Goal: Find specific page/section: Find specific page/section

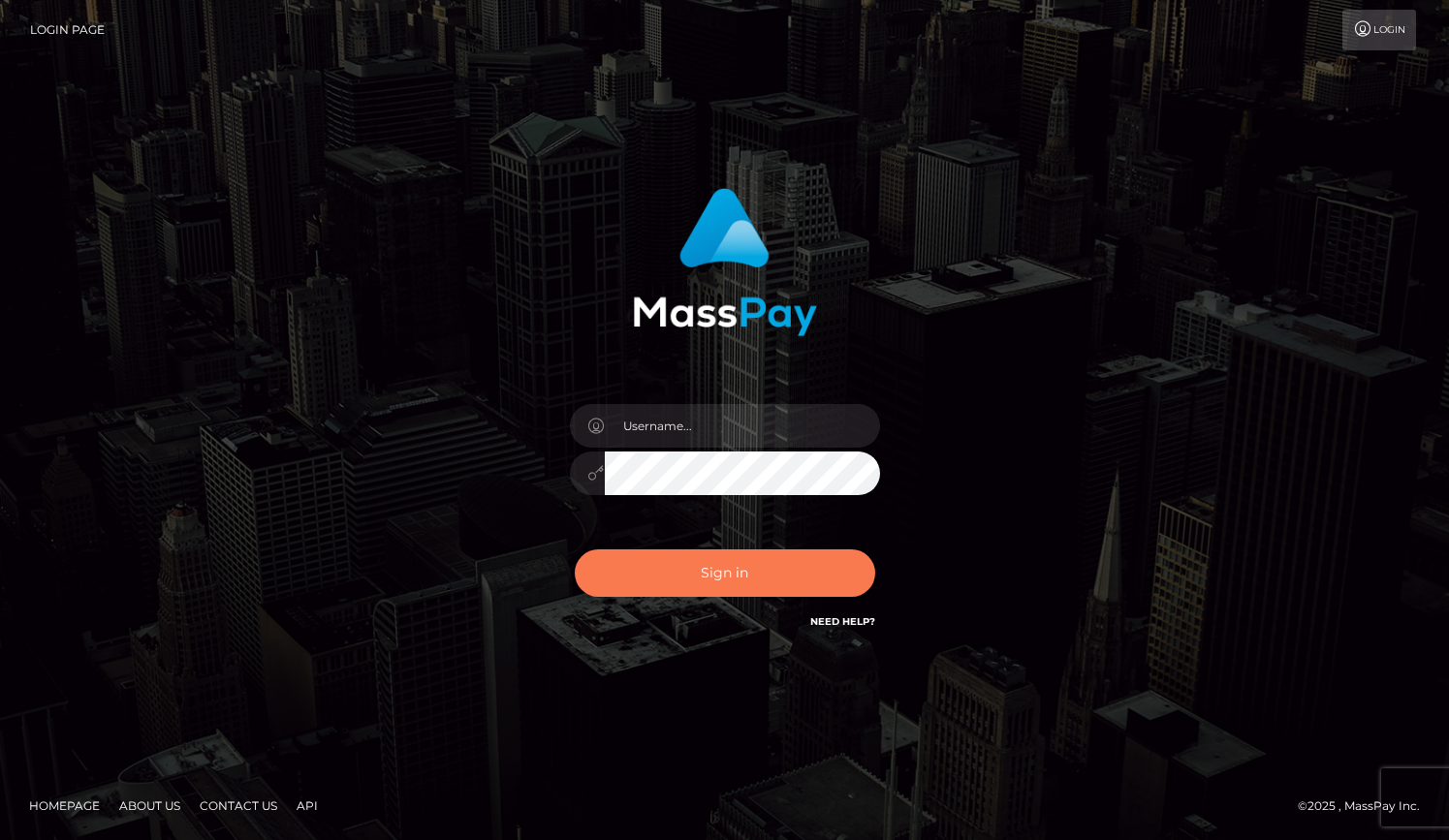
click at [716, 575] on button "Sign in" at bounding box center [724, 573] width 300 height 48
type input "grace.rush"
click at [705, 569] on button "Sign in" at bounding box center [724, 573] width 300 height 48
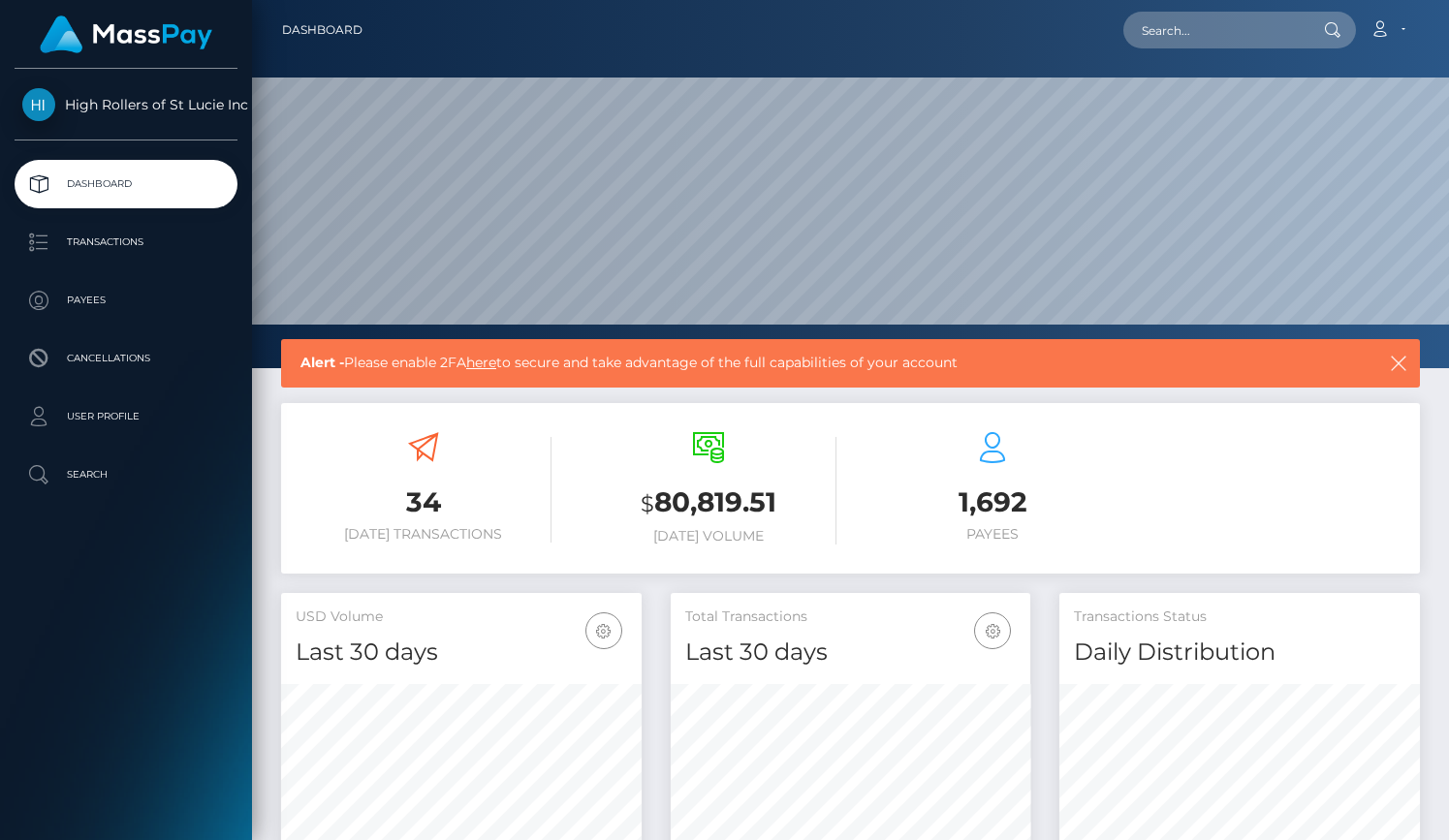
scroll to position [343, 361]
click at [166, 248] on p "Transactions" at bounding box center [126, 242] width 207 height 29
click at [145, 299] on p "Payees" at bounding box center [126, 300] width 207 height 29
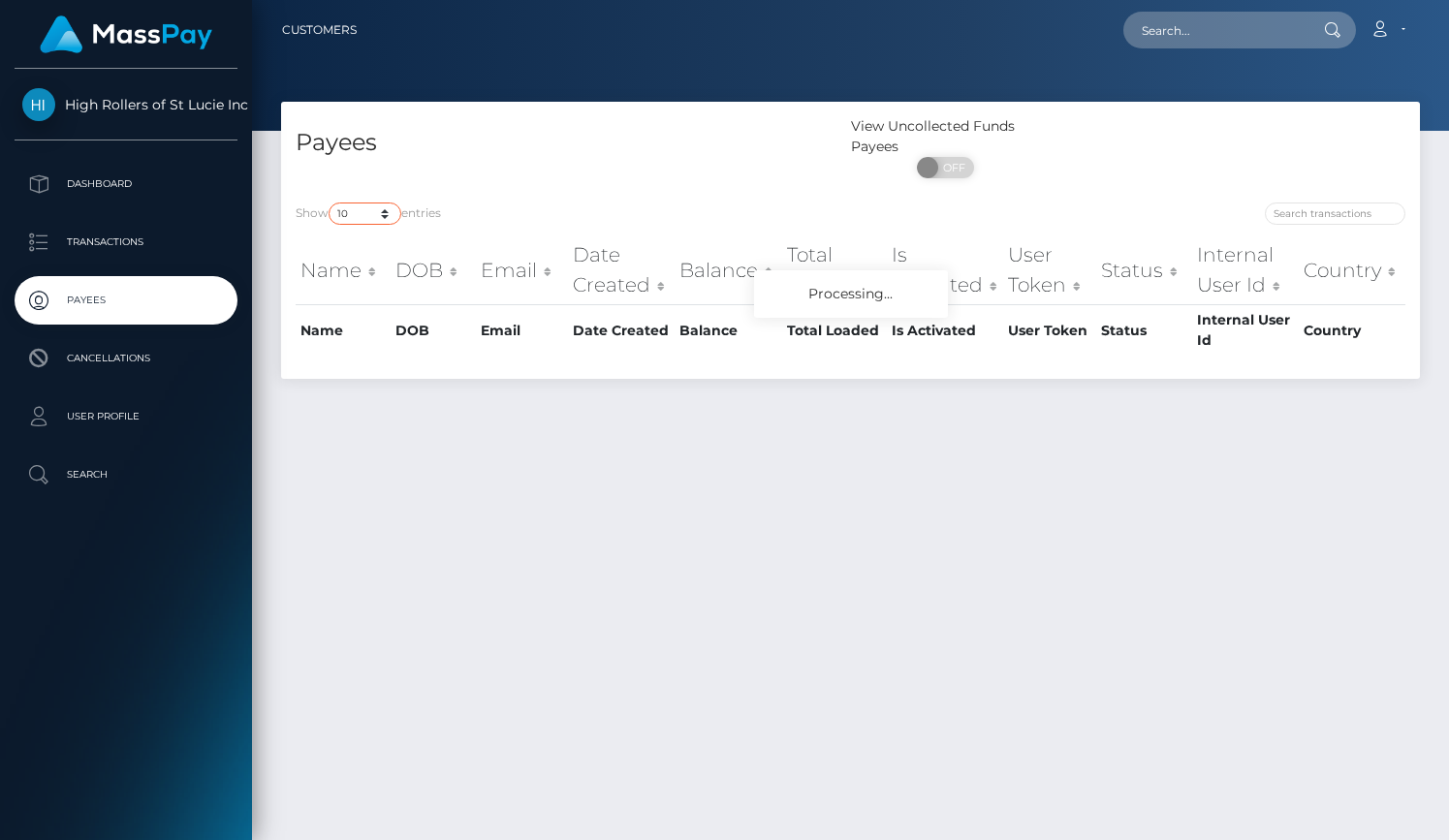
click at [377, 219] on select "10 25 50 100 250" at bounding box center [365, 213] width 73 height 22
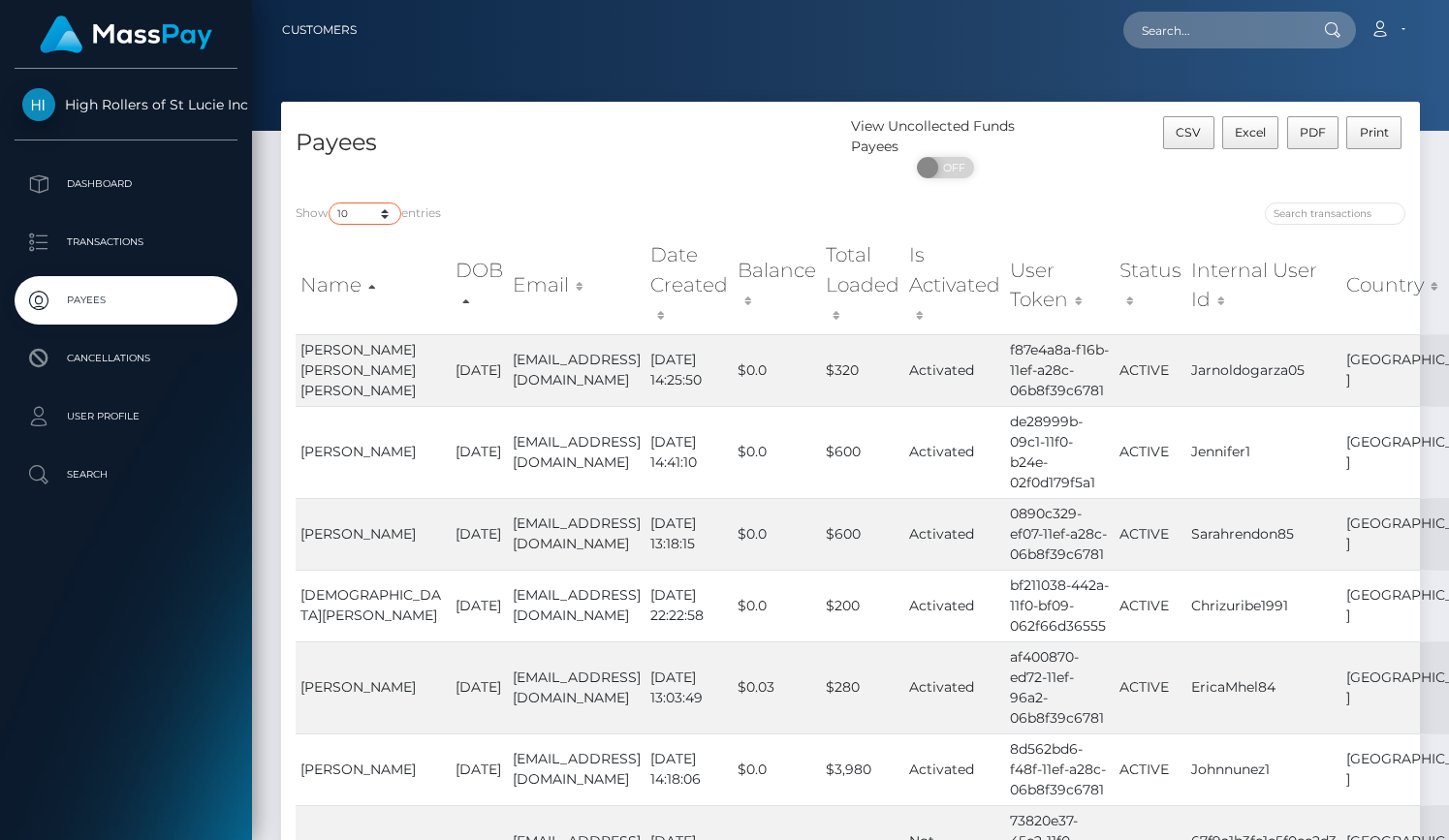
click at [372, 222] on select "10 25 50 100 250" at bounding box center [365, 213] width 73 height 22
select select "250"
click at [331, 203] on select "10 25 50 100 250" at bounding box center [365, 213] width 73 height 22
click at [499, 167] on div "Payees" at bounding box center [566, 152] width 570 height 72
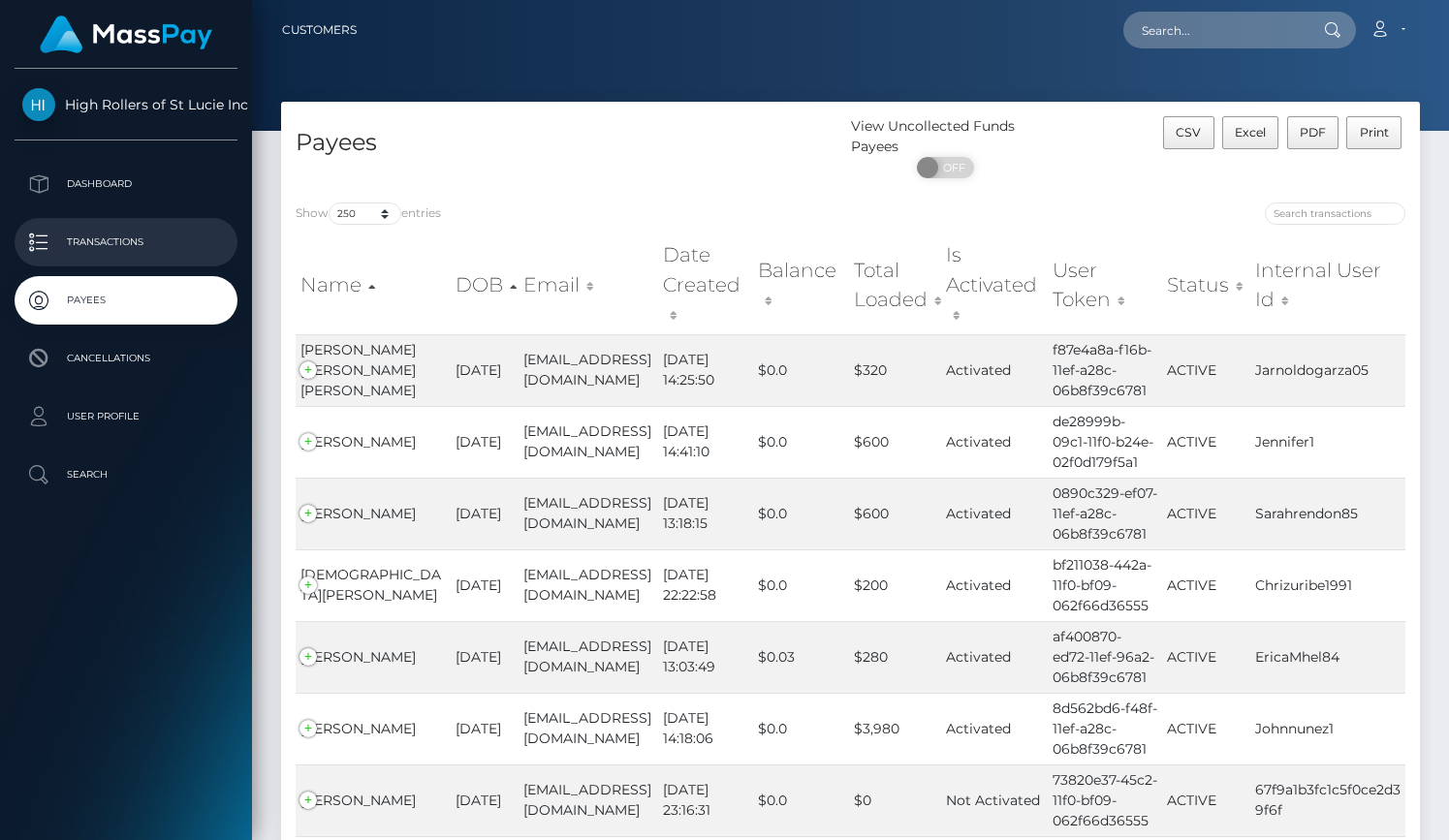
click at [112, 239] on p "Transactions" at bounding box center [126, 242] width 207 height 29
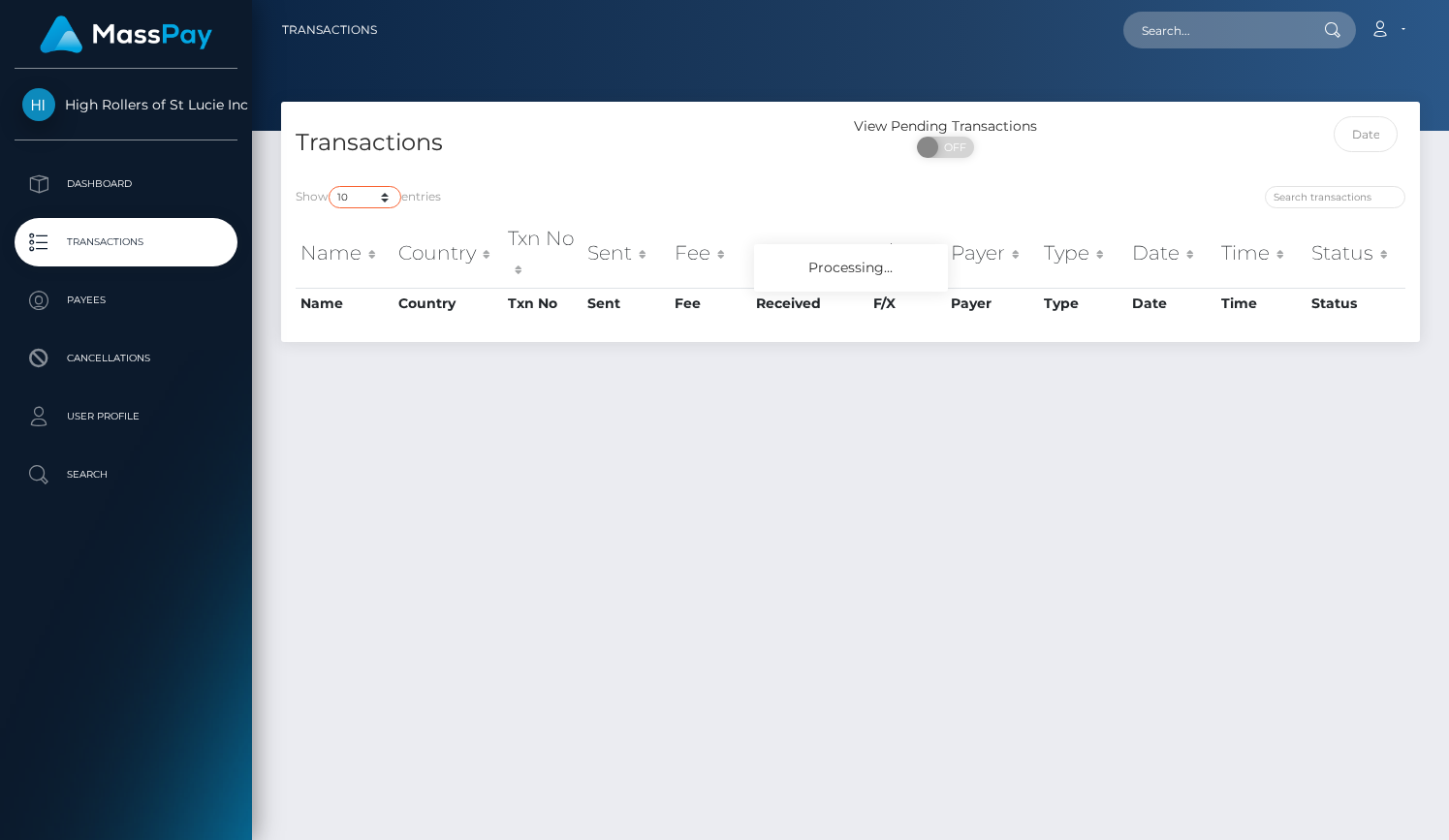
click at [353, 189] on select "10 25 50 100 250 500 1,000 3,500" at bounding box center [365, 197] width 73 height 22
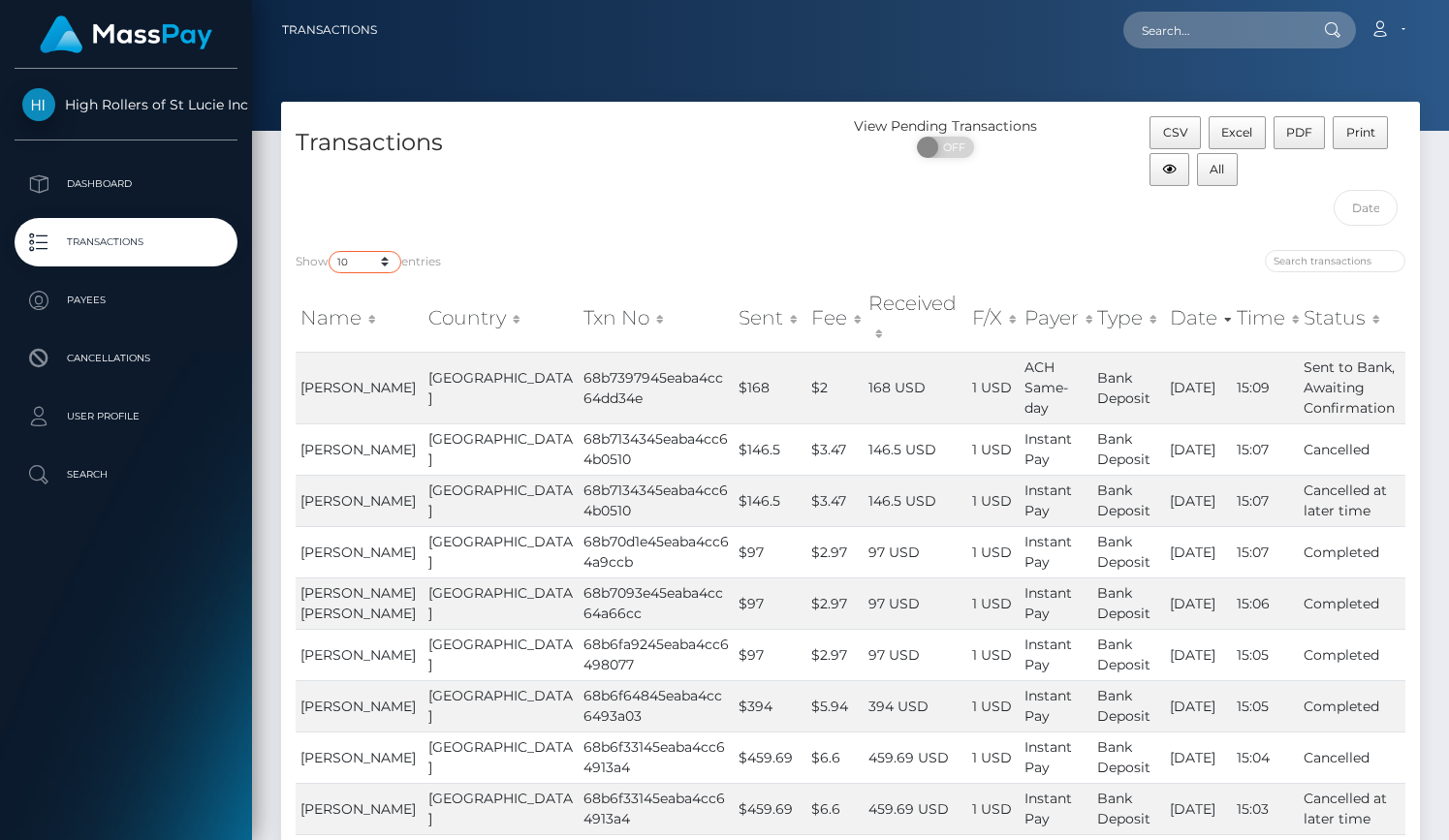
select select "3500"
click at [331, 251] on select "10 25 50 100 250 500 1,000 3,500" at bounding box center [365, 262] width 73 height 22
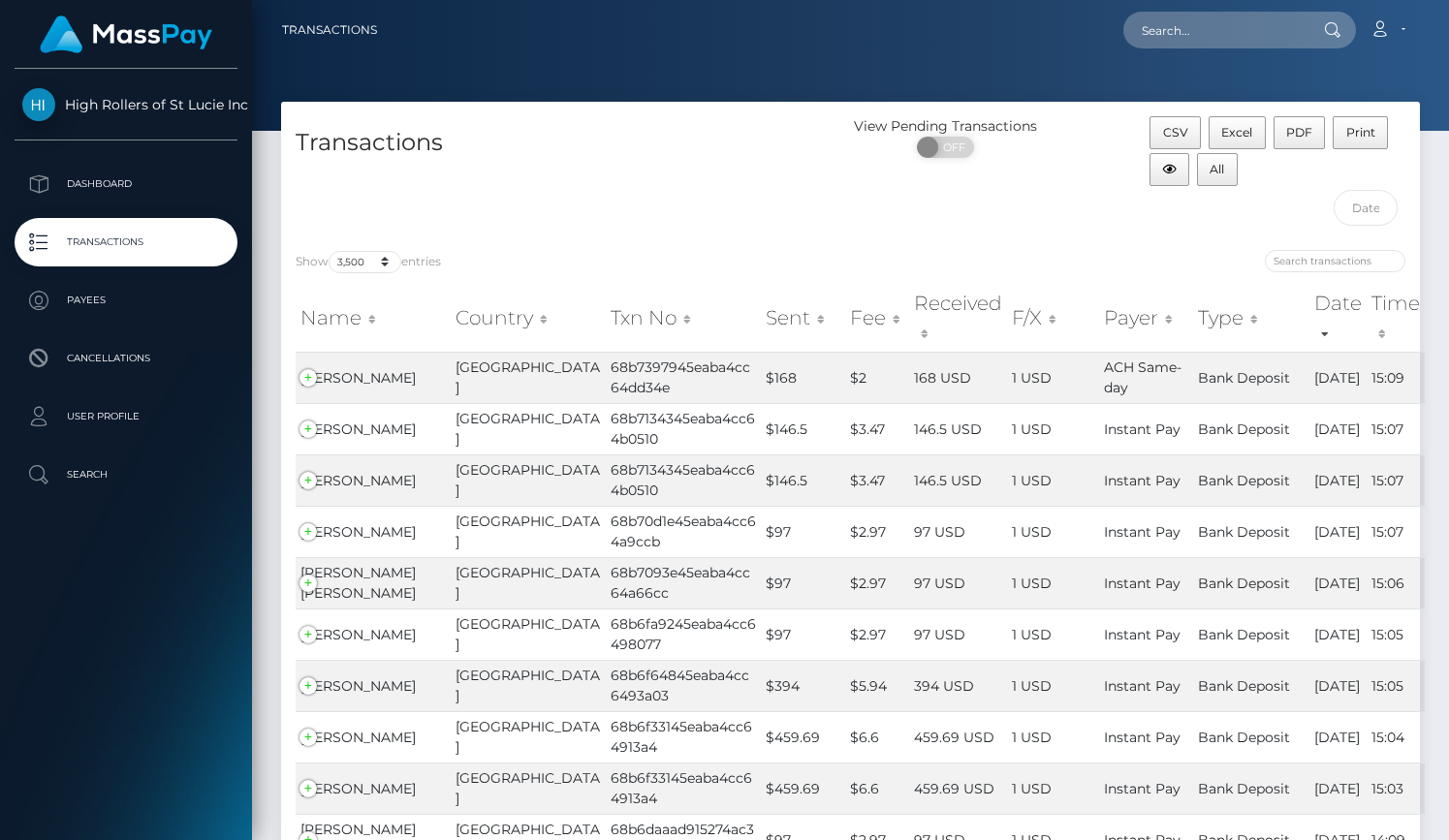
scroll to position [4364, 0]
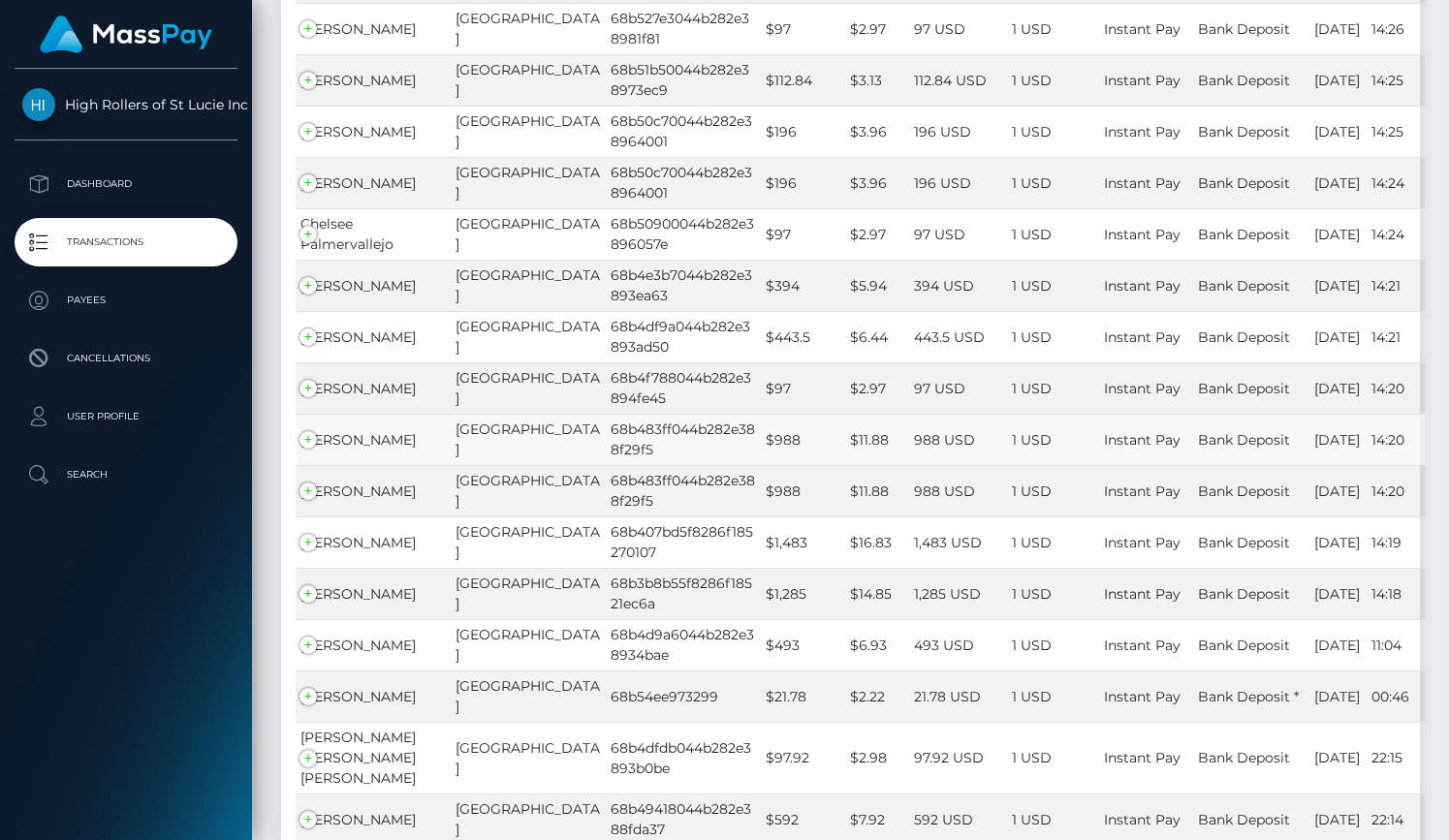
click at [307, 417] on td "[PERSON_NAME]" at bounding box center [374, 439] width 155 height 52
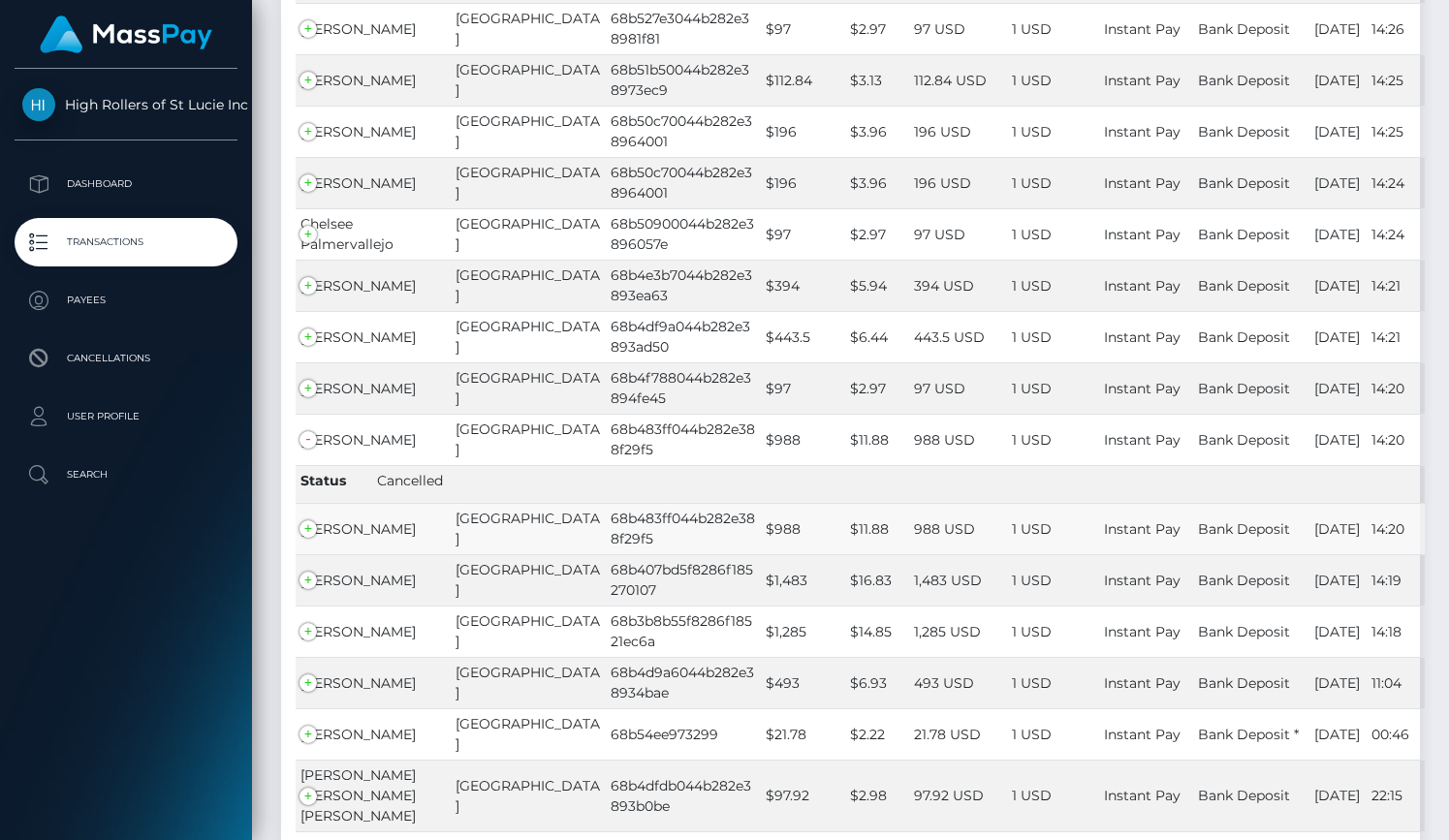
click at [310, 510] on td "Kristie Sederstrom" at bounding box center [374, 529] width 155 height 52
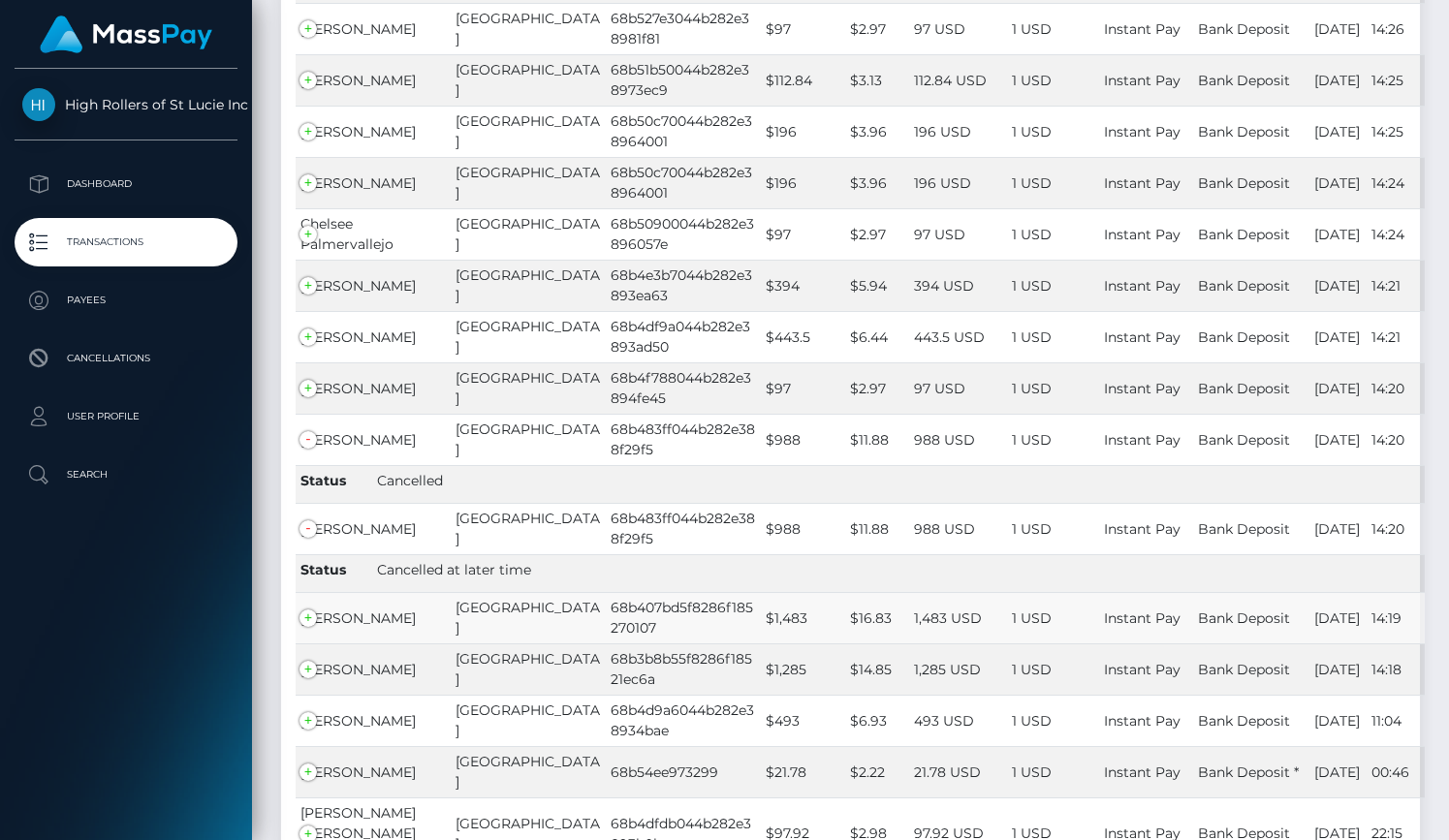
click at [307, 603] on td "Kala Sederstrom" at bounding box center [374, 618] width 155 height 52
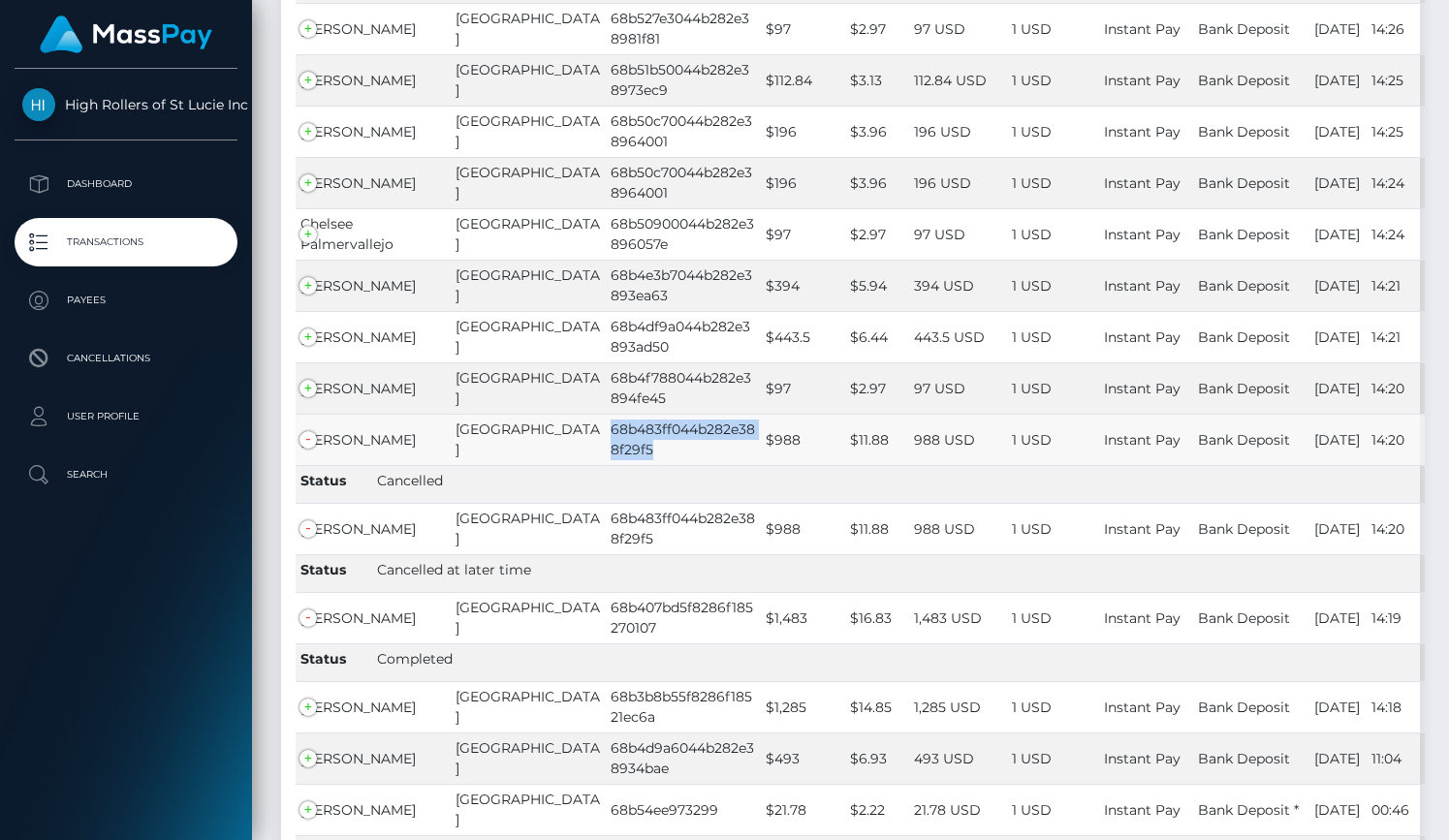
drag, startPoint x: 532, startPoint y: 409, endPoint x: 586, endPoint y: 435, distance: 59.9
click at [606, 435] on td "68b483ff044b282e388f29f5" at bounding box center [684, 439] width 155 height 52
copy td "68b483ff044b282e388f29f5"
click at [119, 298] on p "Payees" at bounding box center [126, 300] width 207 height 29
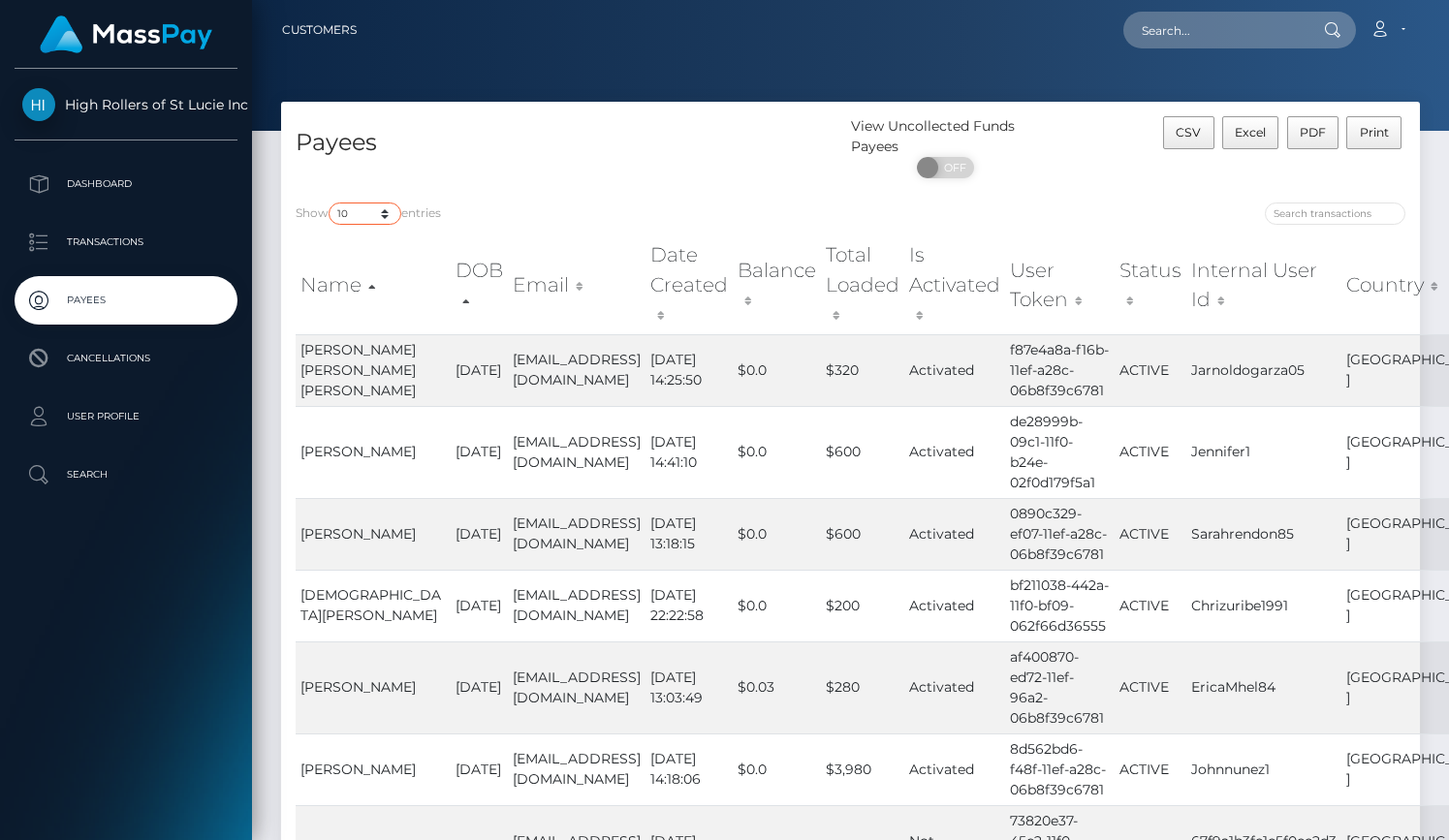
click at [382, 212] on select "10 25 50 100 250" at bounding box center [365, 213] width 73 height 22
select select "250"
click at [331, 203] on select "10 25 50 100 250" at bounding box center [365, 213] width 73 height 22
click at [515, 158] on h4 "Payees" at bounding box center [566, 142] width 541 height 34
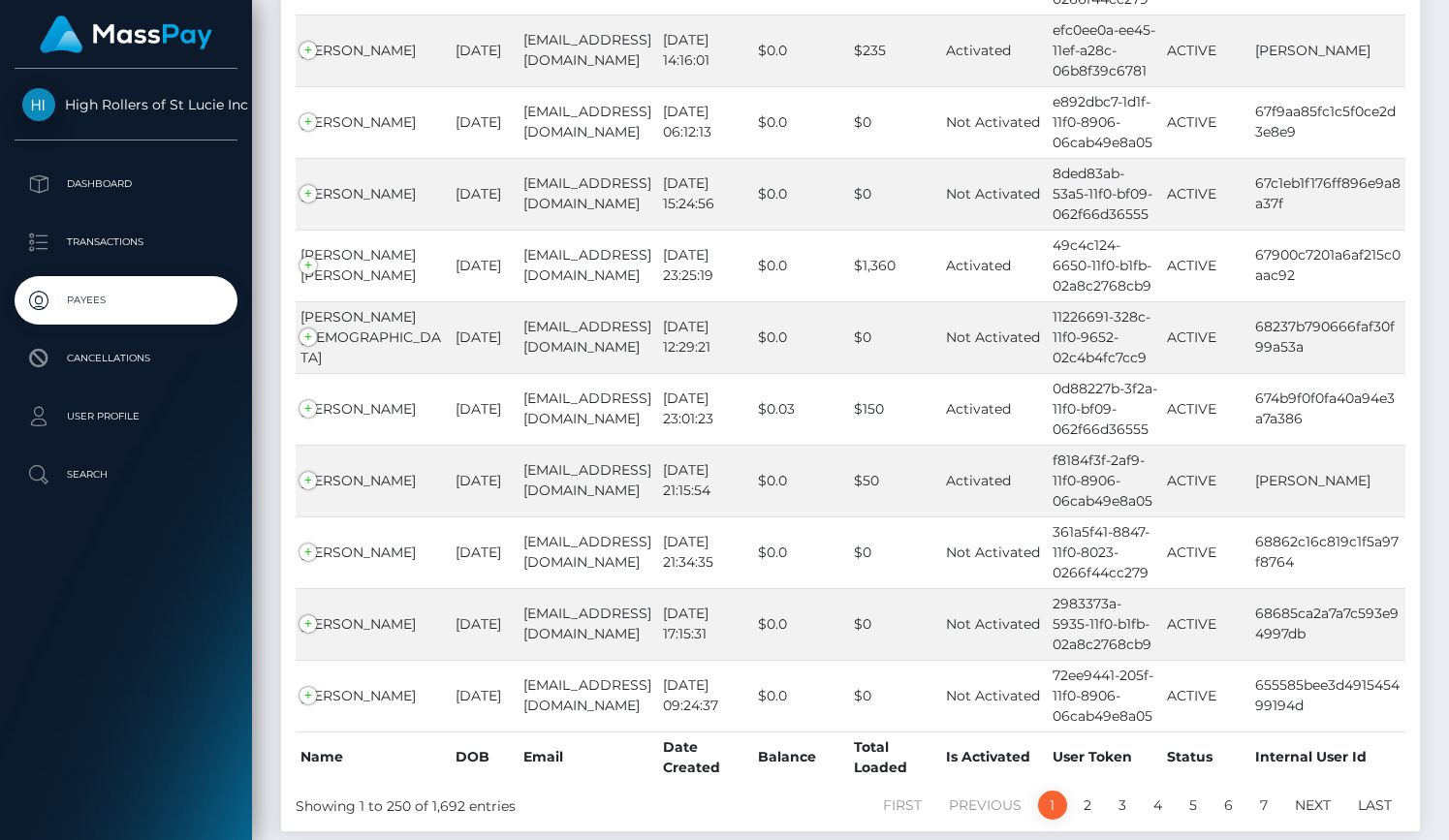
scroll to position [17880, 0]
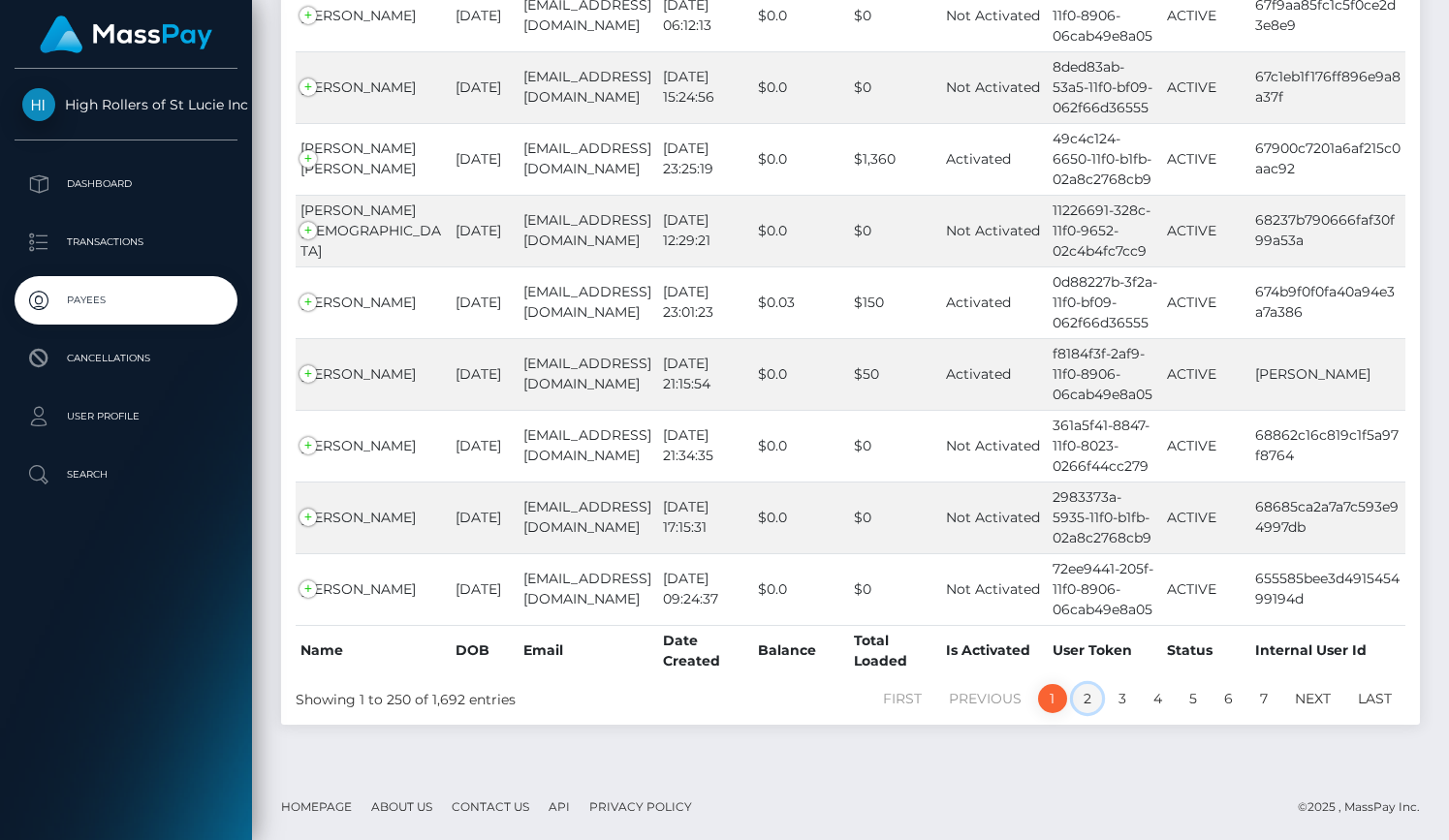
click at [1090, 697] on link "2" at bounding box center [1087, 699] width 29 height 29
click at [1073, 685] on link "2" at bounding box center [1087, 699] width 29 height 29
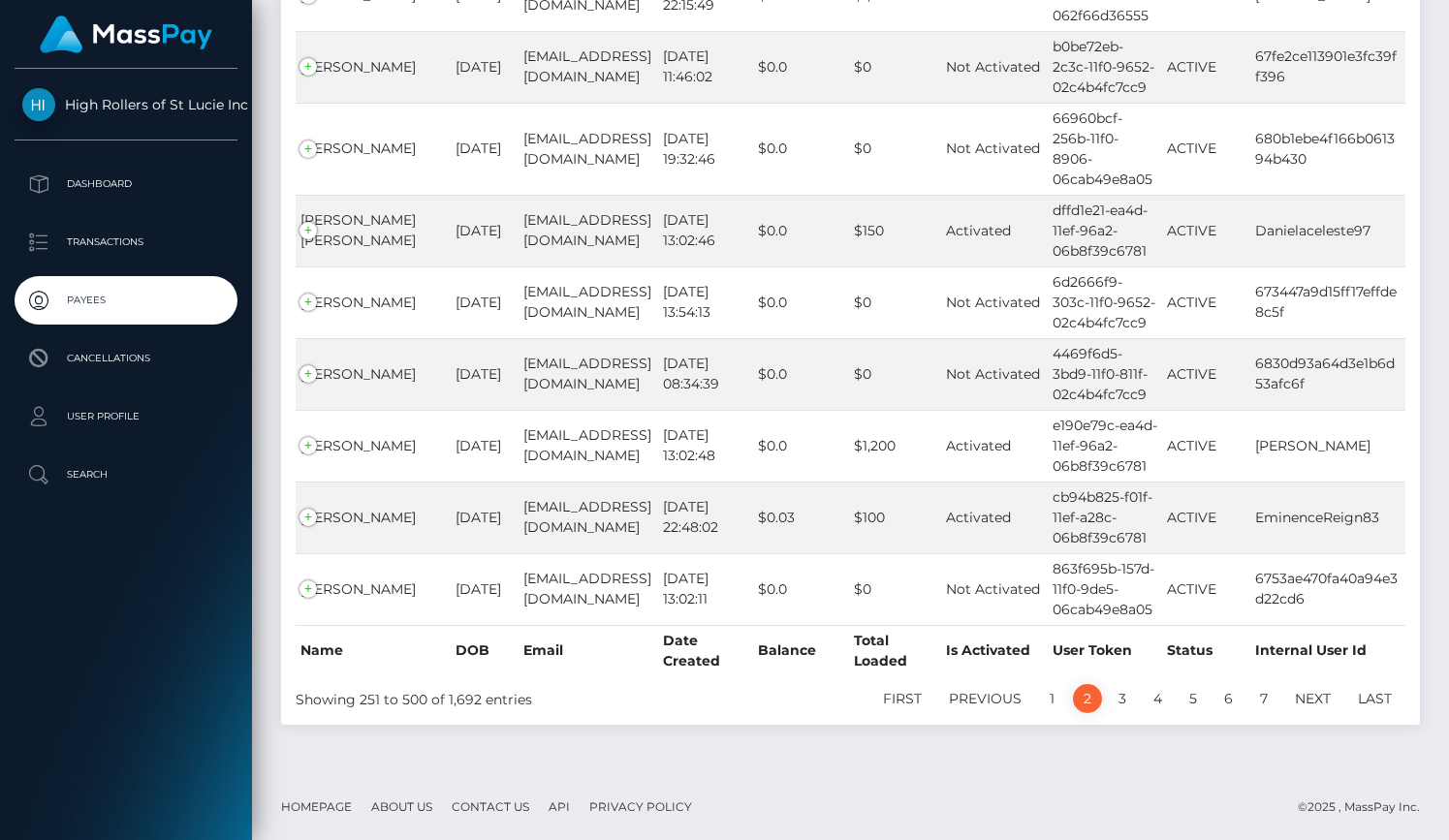
scroll to position [17839, 0]
click at [1123, 691] on link "3" at bounding box center [1122, 699] width 29 height 29
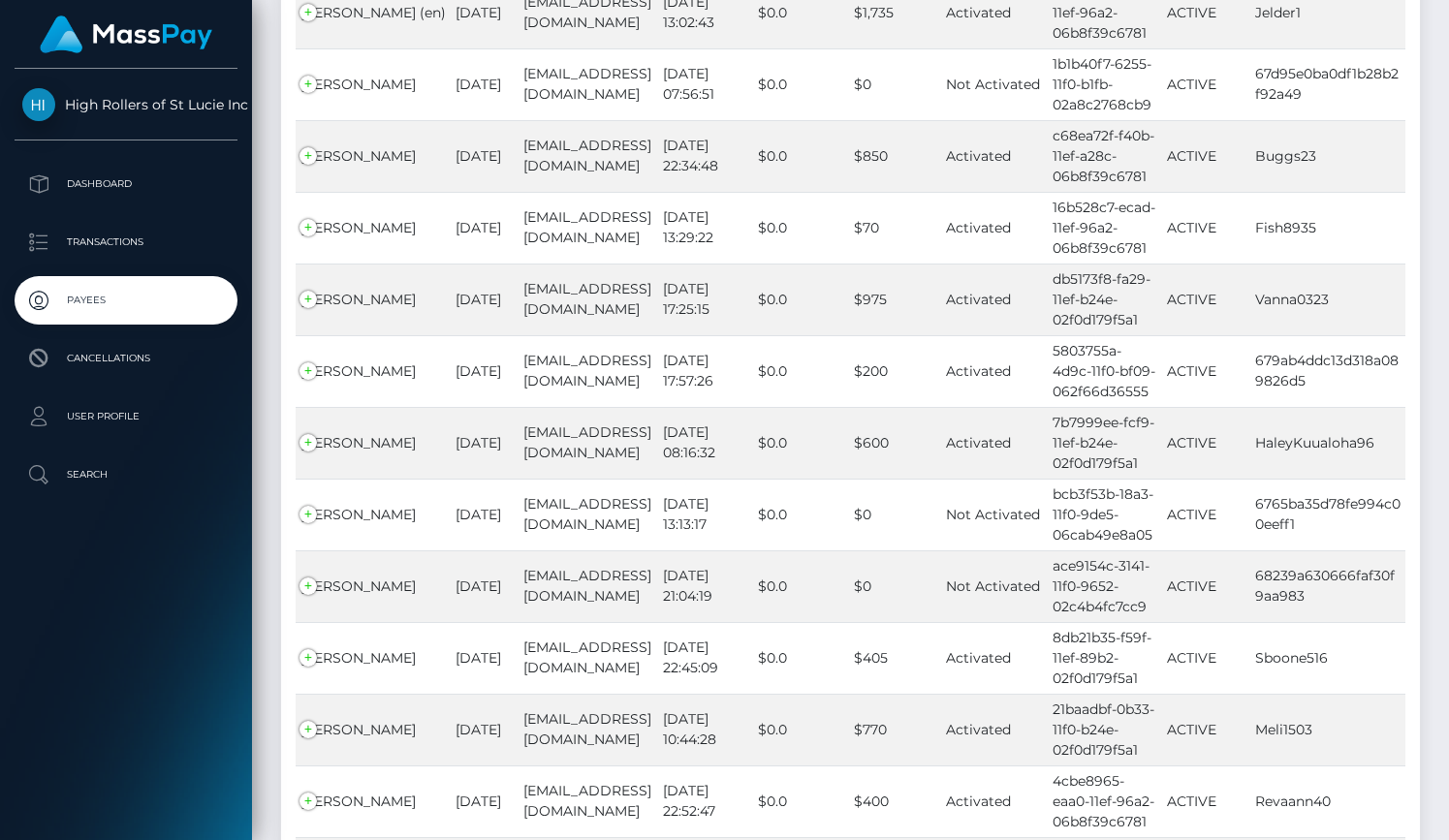
scroll to position [17648, 0]
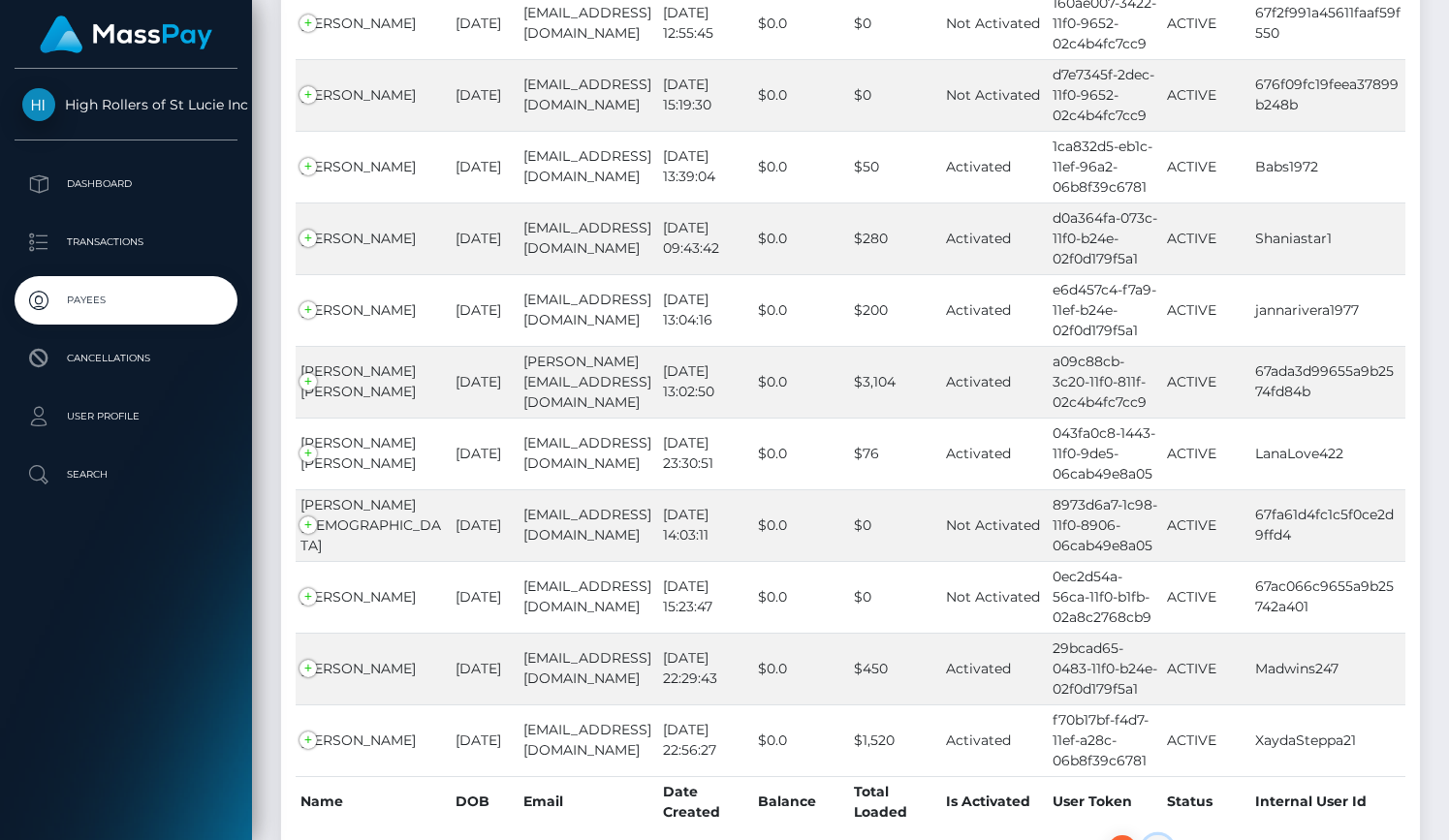
click at [1158, 835] on link "4" at bounding box center [1158, 849] width 30 height 29
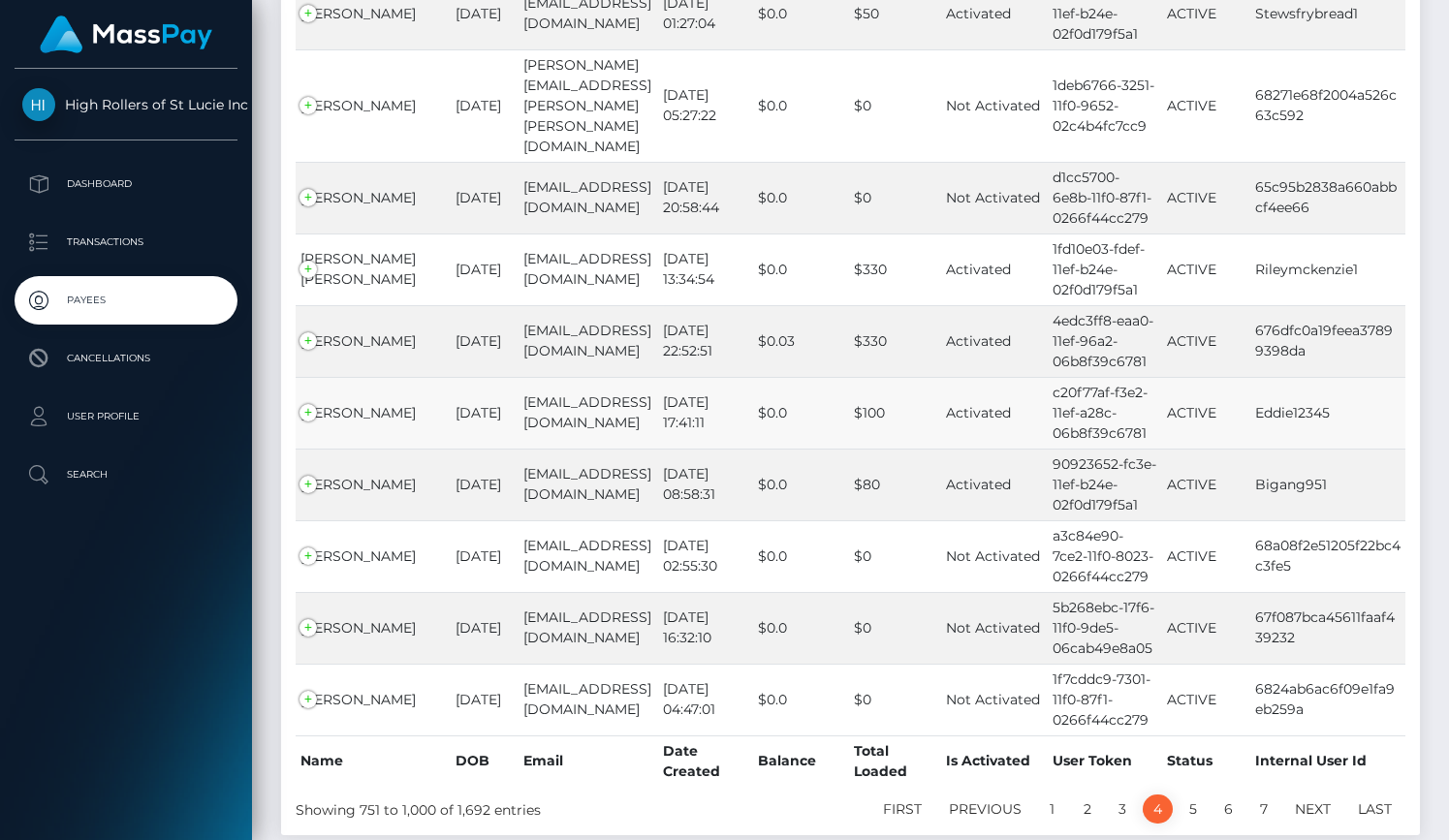
scroll to position [17627, 0]
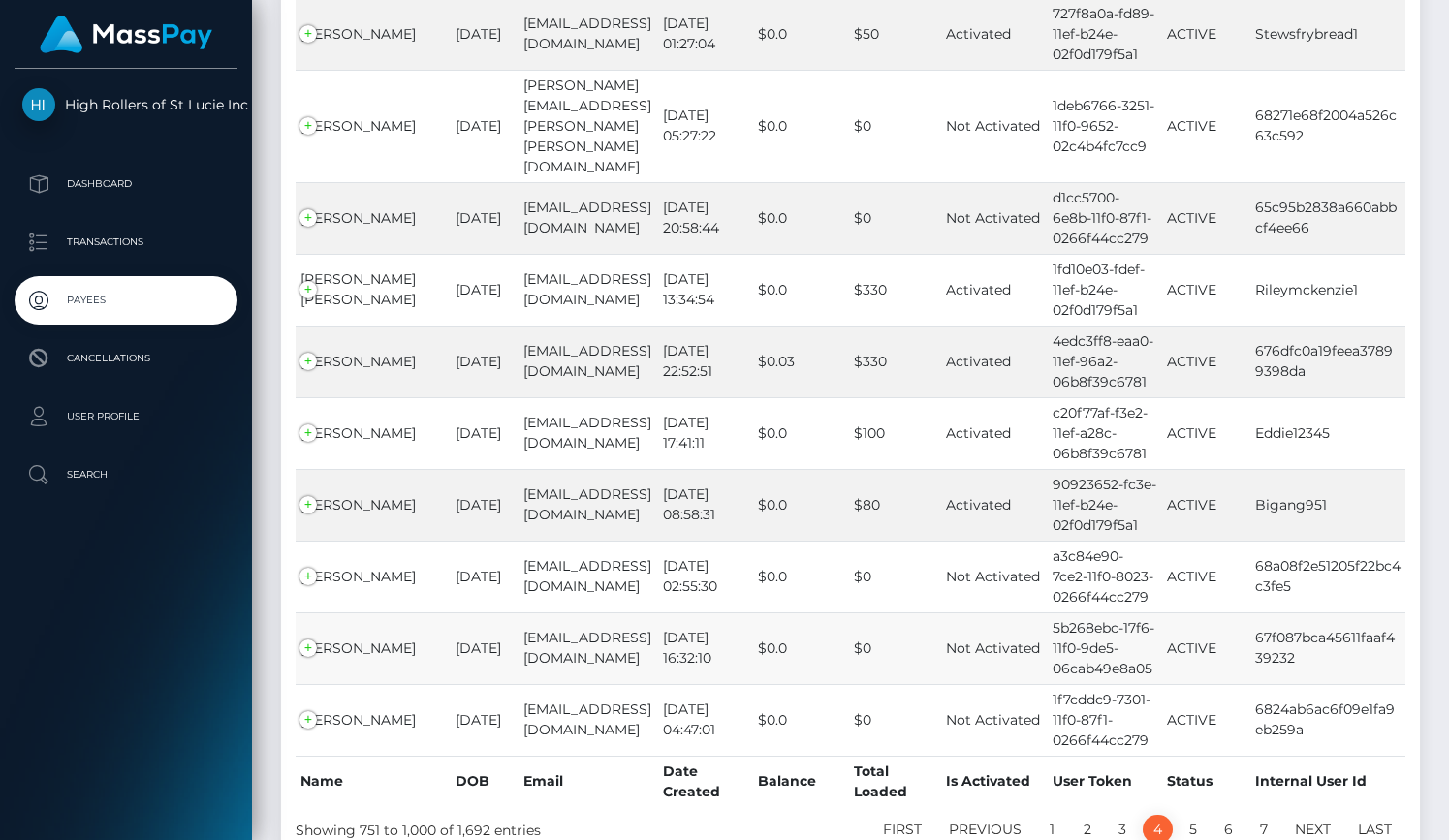
click at [1145, 613] on td "5b268ebc-17f6-11f0-9de5-06cab49e8a05" at bounding box center [1104, 649] width 115 height 72
drag, startPoint x: 1297, startPoint y: 524, endPoint x: 1264, endPoint y: 481, distance: 54.2
click at [1250, 613] on td "67f087bca45611faaf439232" at bounding box center [1327, 649] width 155 height 72
copy td "67f087bca45611faaf439232"
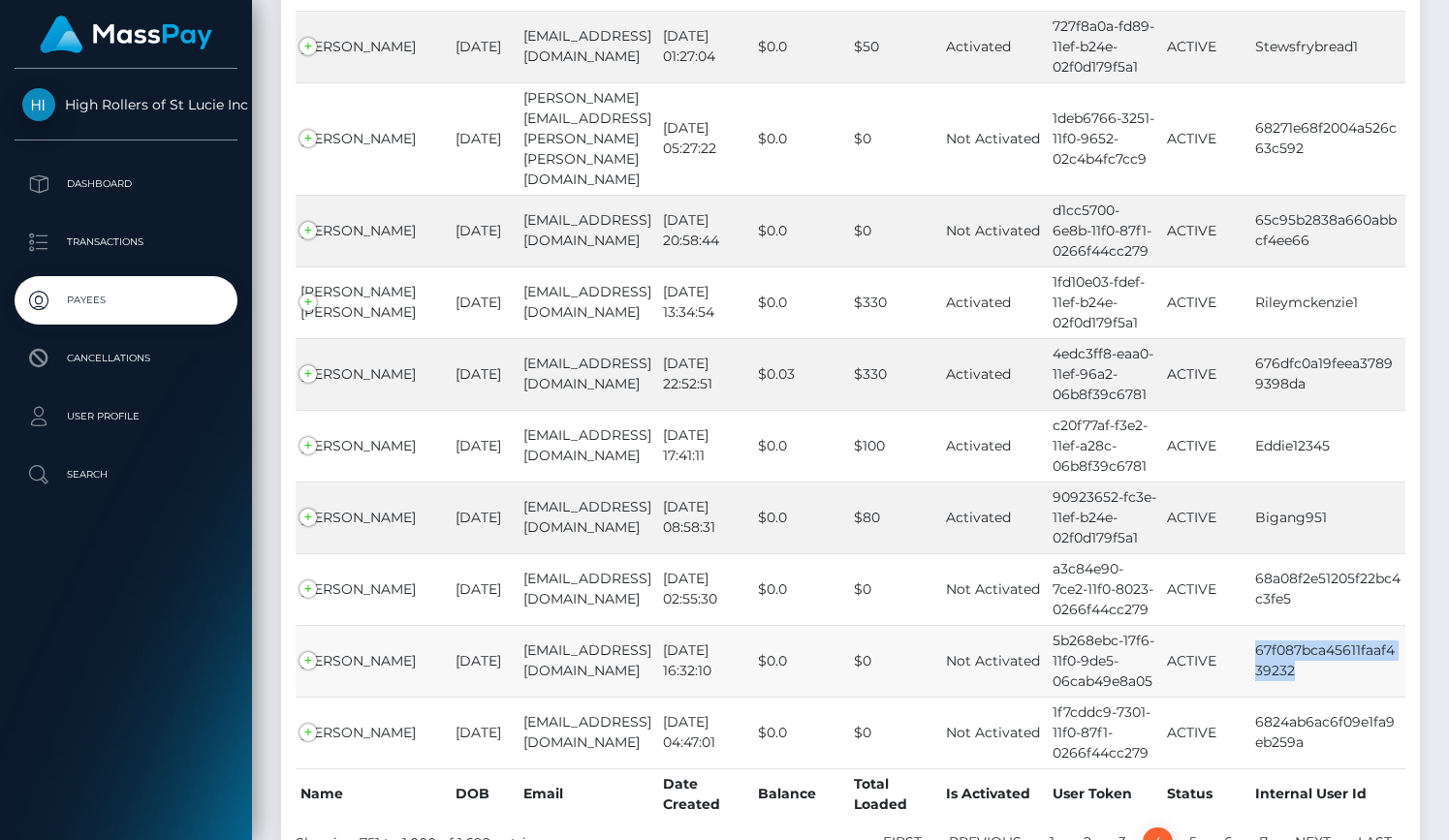
drag, startPoint x: 383, startPoint y: 536, endPoint x: 299, endPoint y: 520, distance: 85.5
click at [299, 625] on td "[PERSON_NAME]" at bounding box center [374, 661] width 155 height 72
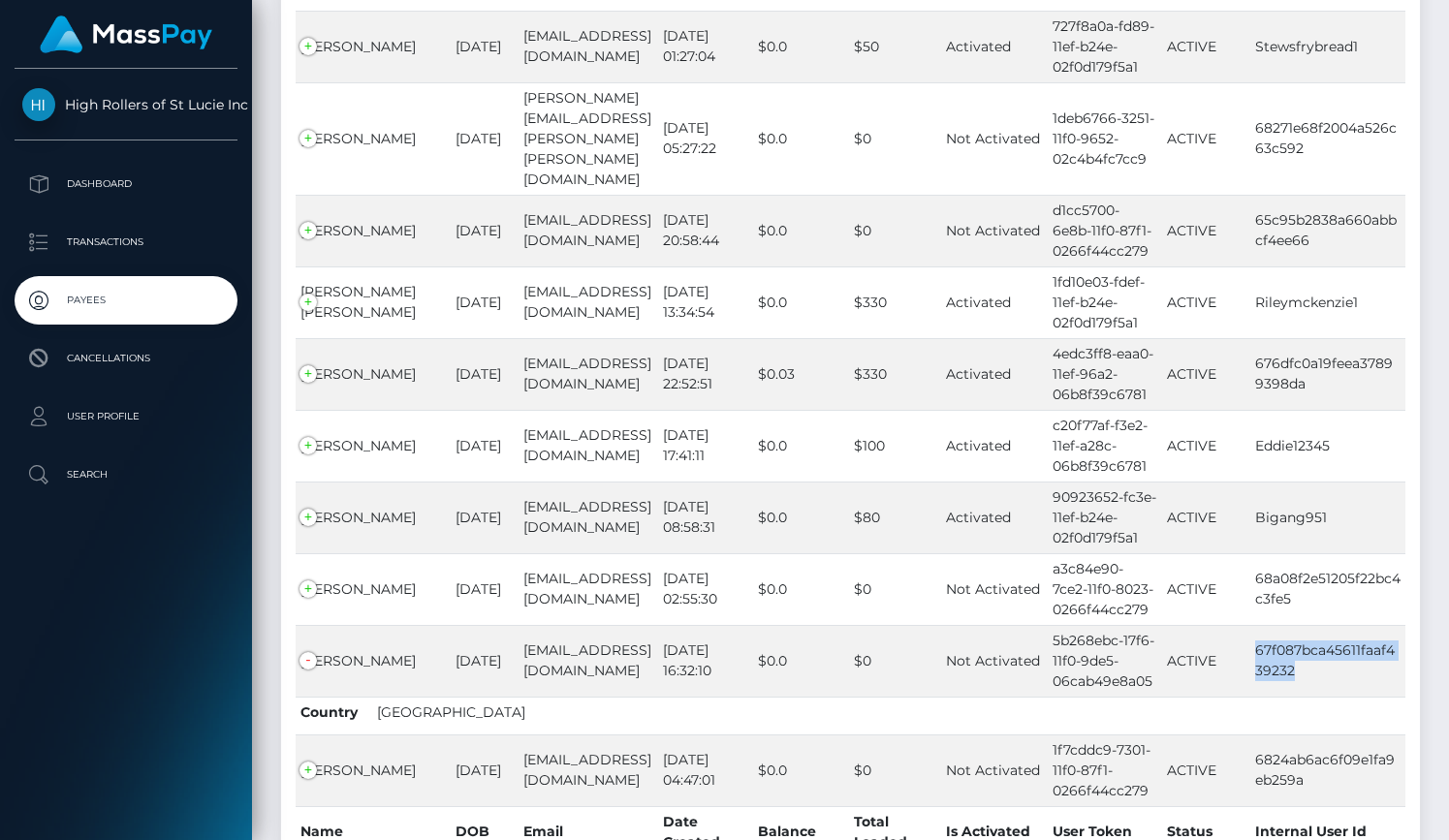
copy td "[PERSON_NAME]"
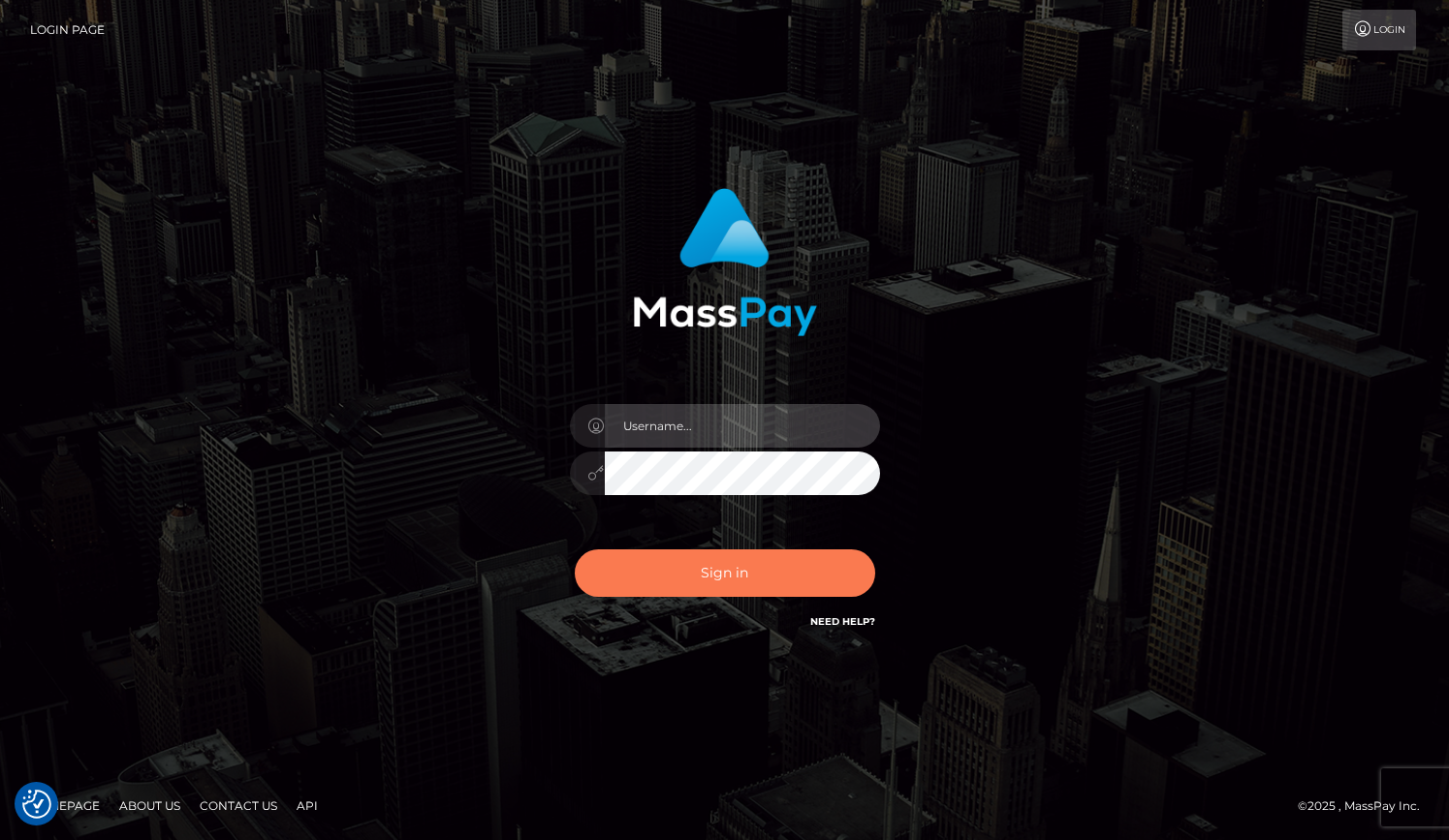
type input "grace.rush"
click at [669, 582] on button "Sign in" at bounding box center [724, 573] width 300 height 48
type input "grace.rush"
click at [662, 579] on button "Sign in" at bounding box center [724, 573] width 300 height 48
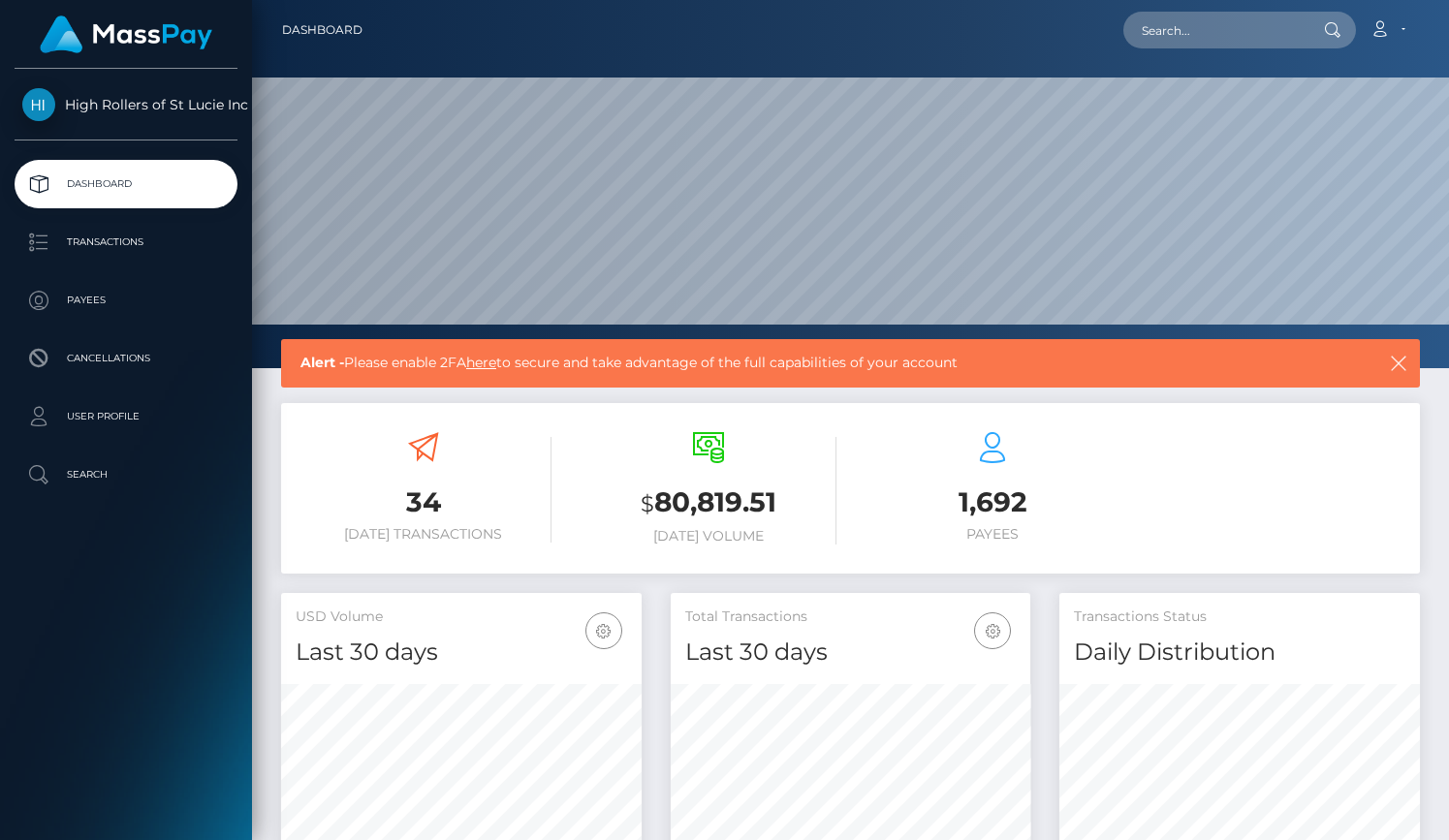
scroll to position [343, 361]
click at [145, 299] on p "Payees" at bounding box center [126, 300] width 207 height 29
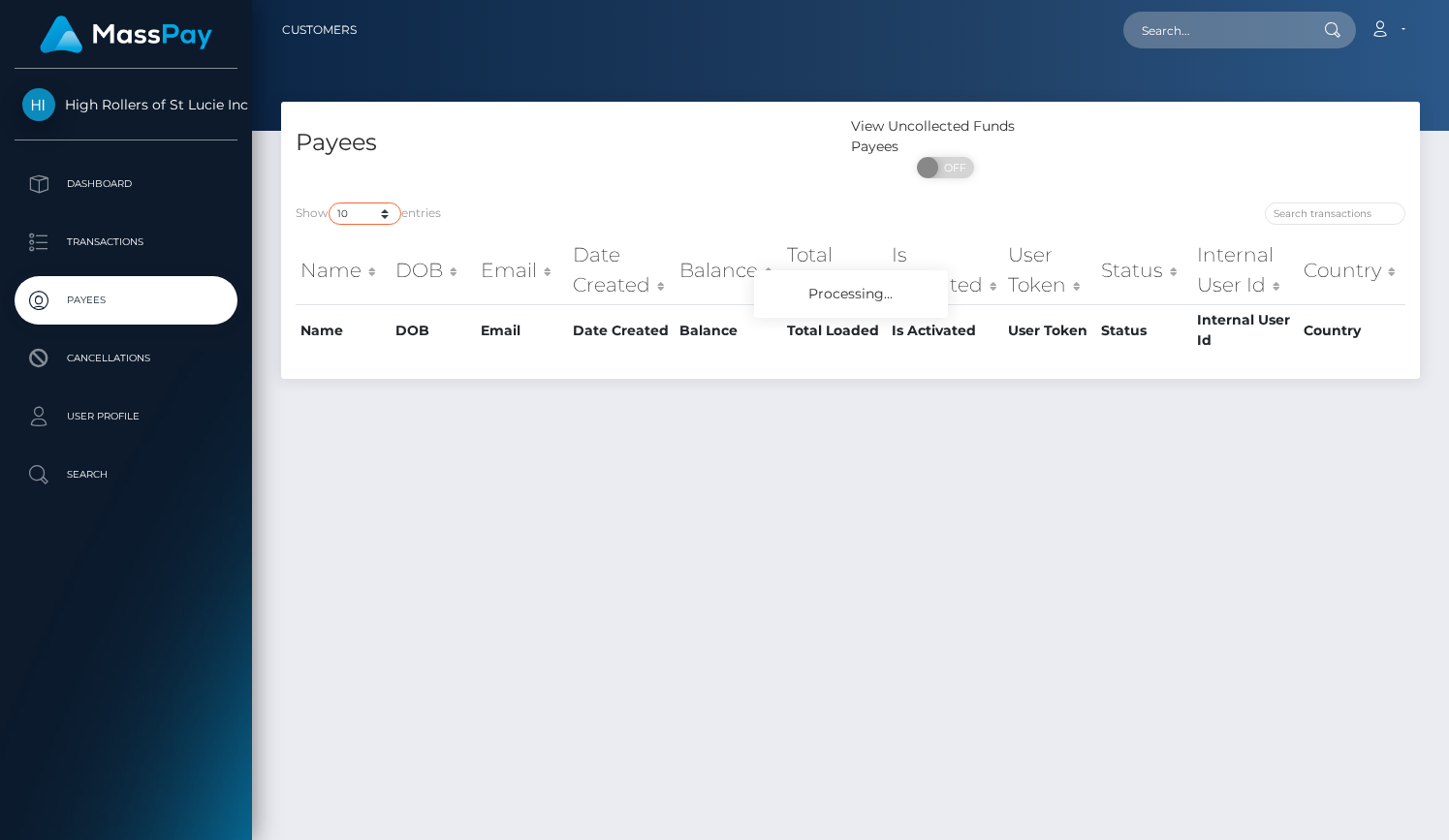
click at [381, 211] on select "10 25 50 100 250" at bounding box center [365, 213] width 73 height 22
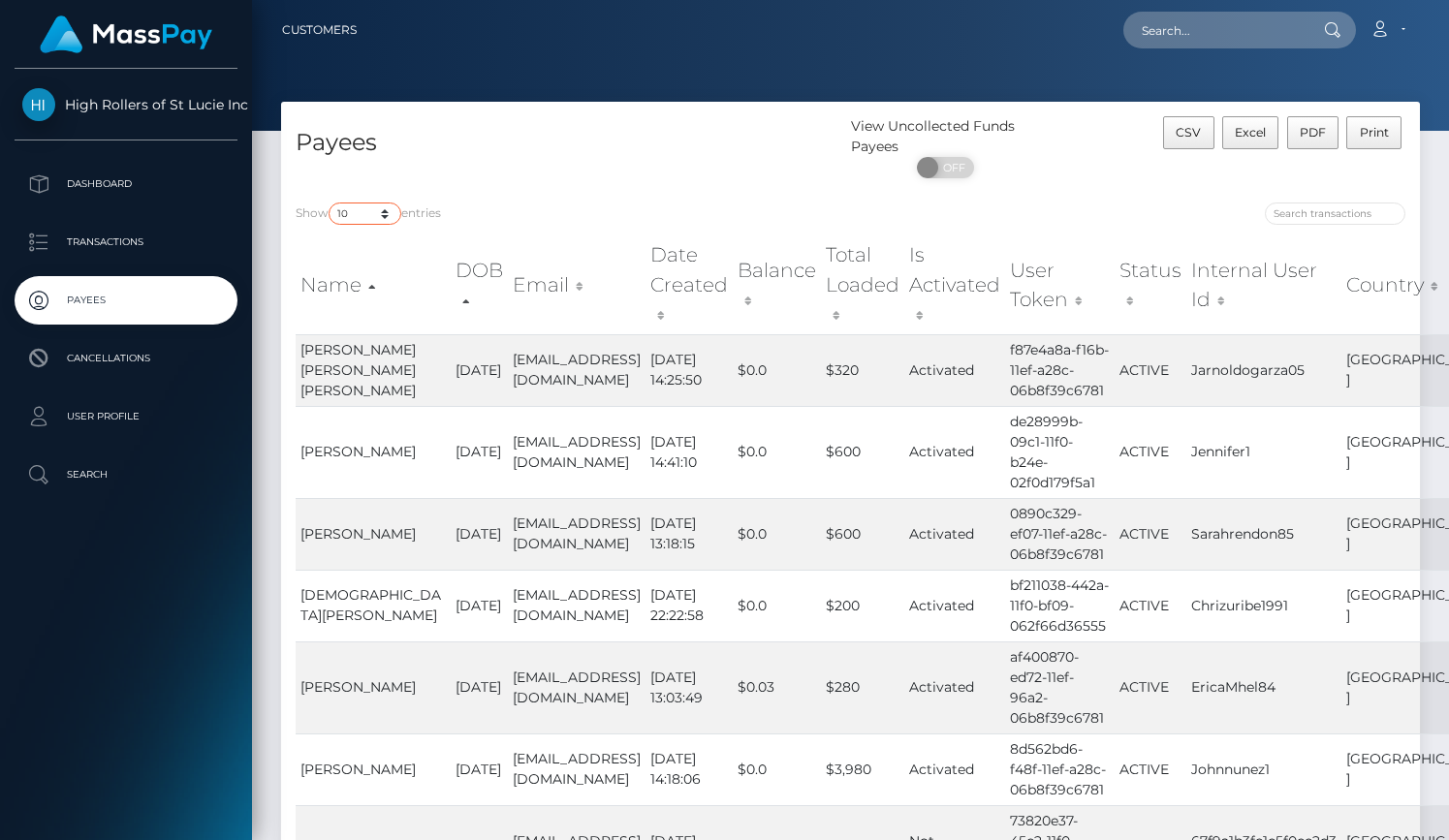
select select "250"
click at [331, 203] on select "10 25 50 100 250" at bounding box center [365, 213] width 73 height 22
click at [597, 148] on h4 "Payees" at bounding box center [566, 142] width 541 height 34
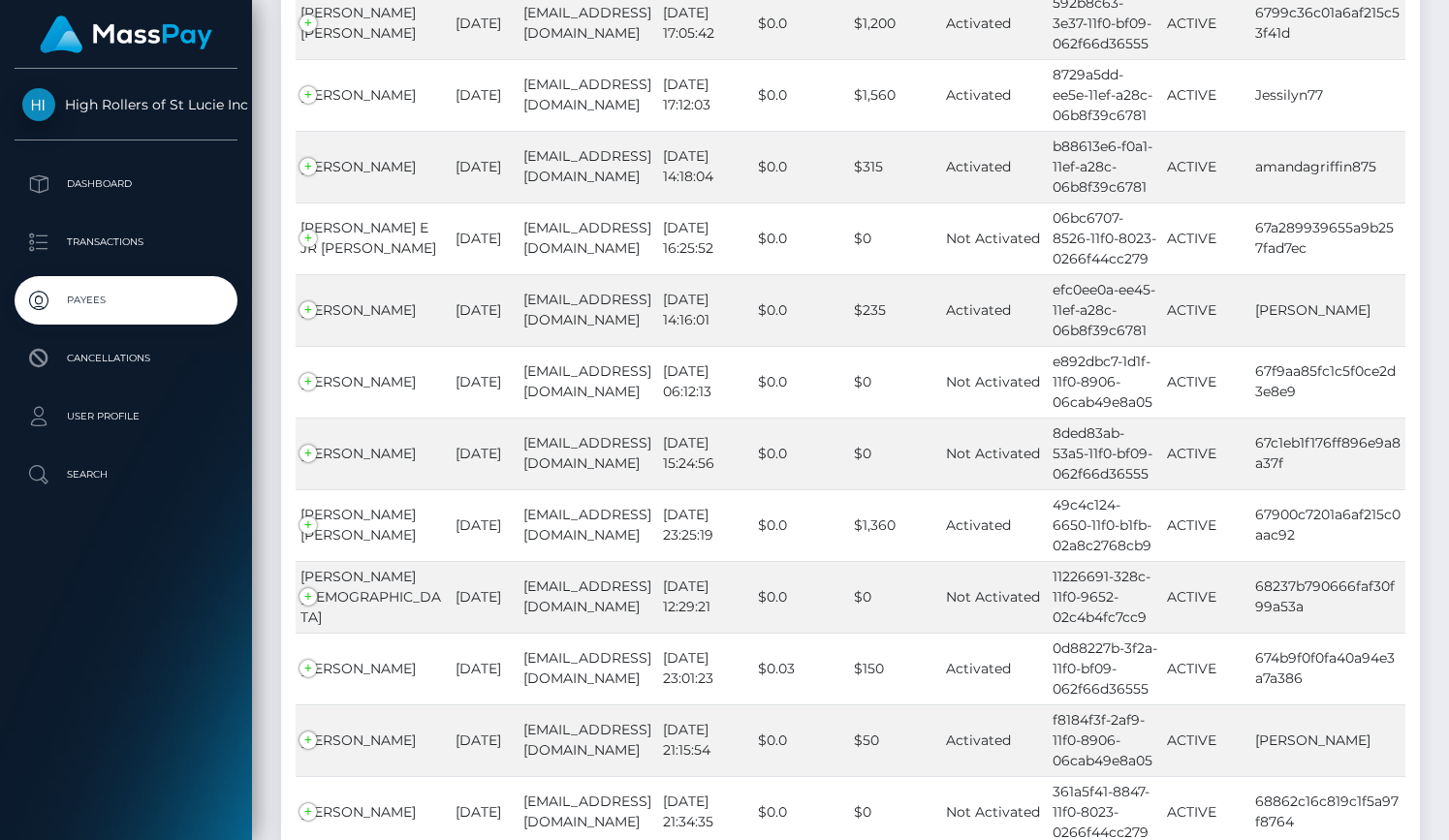
scroll to position [17880, 0]
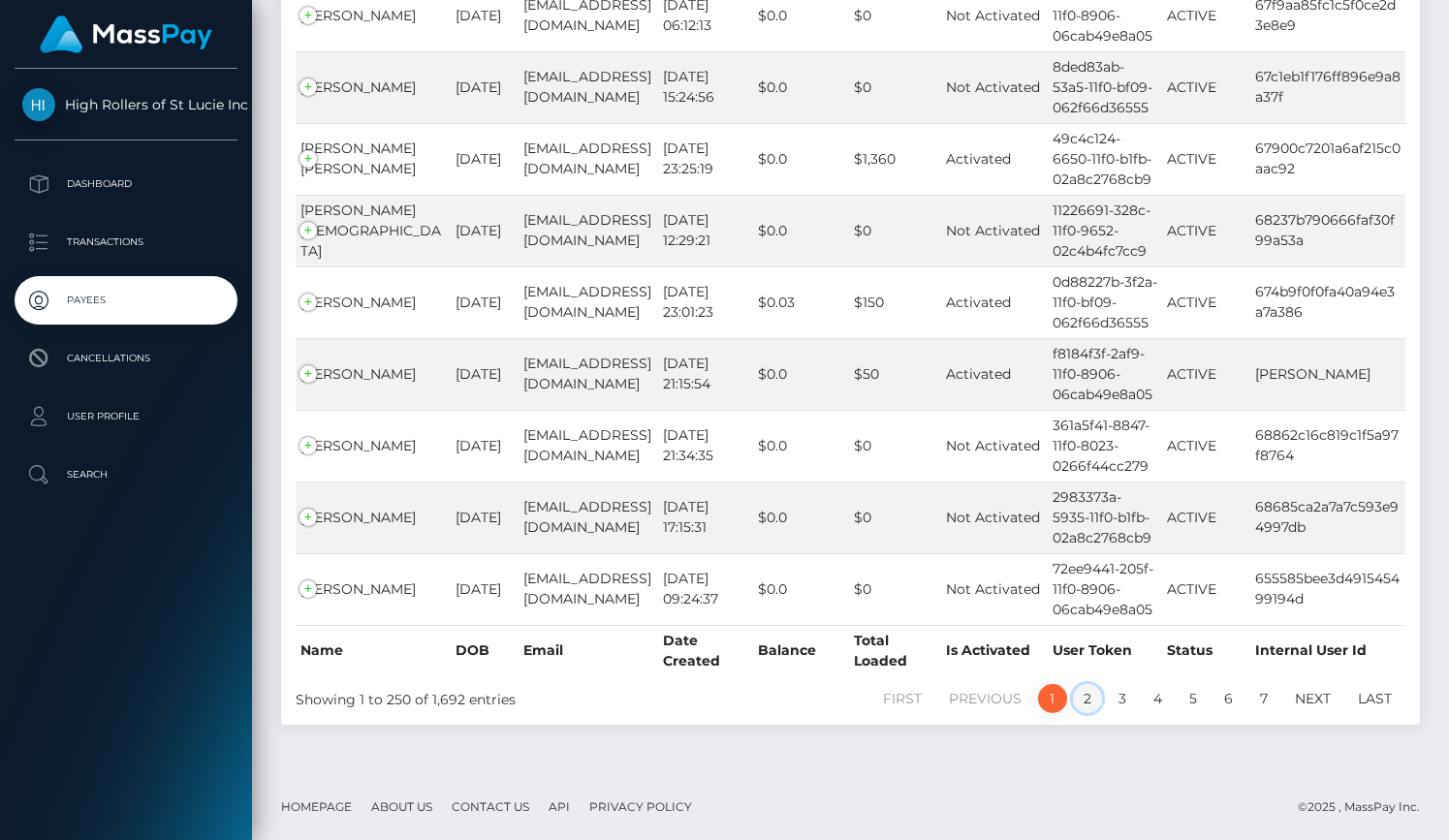
click at [1089, 704] on link "2" at bounding box center [1087, 699] width 29 height 29
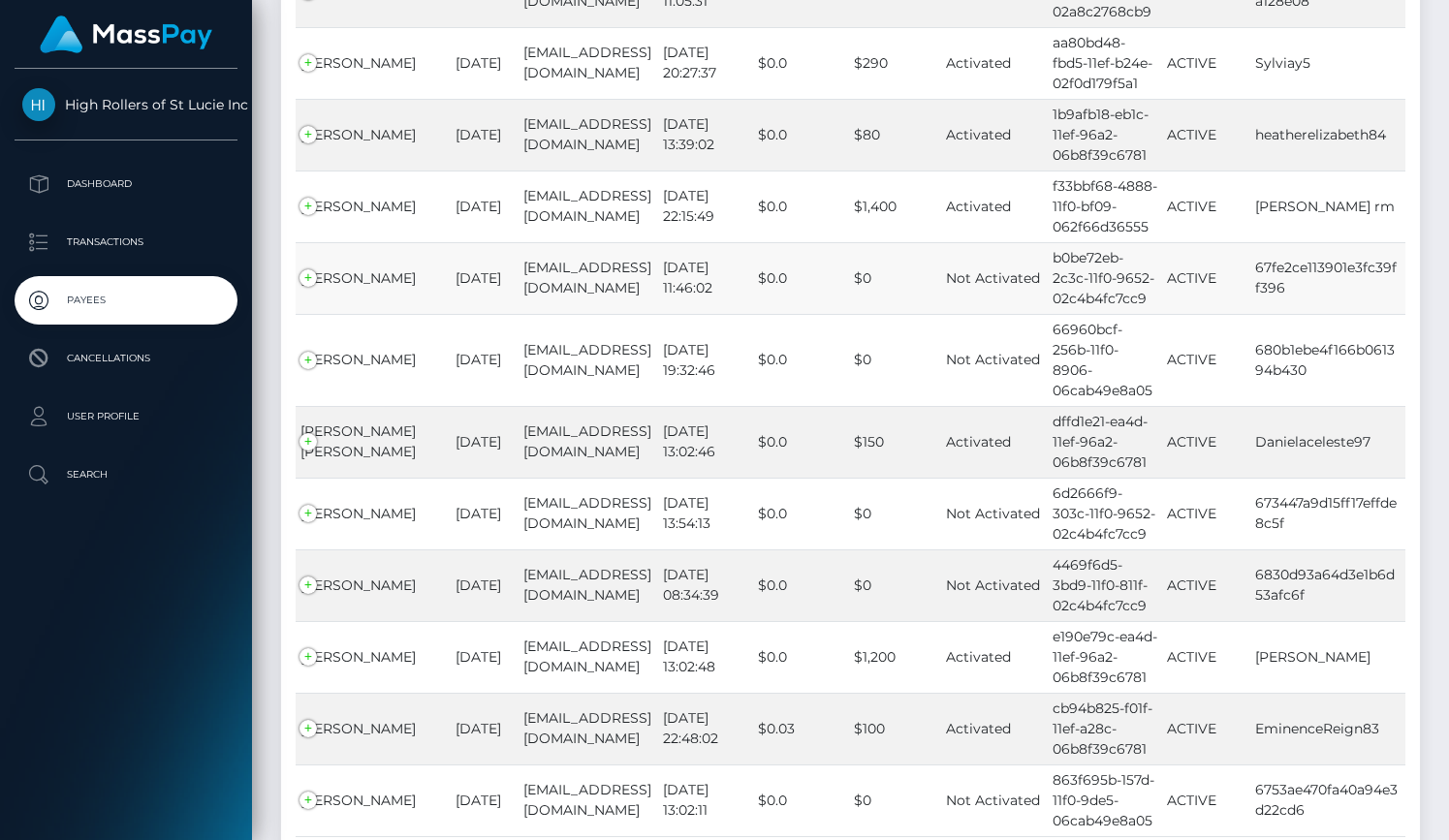
scroll to position [17839, 0]
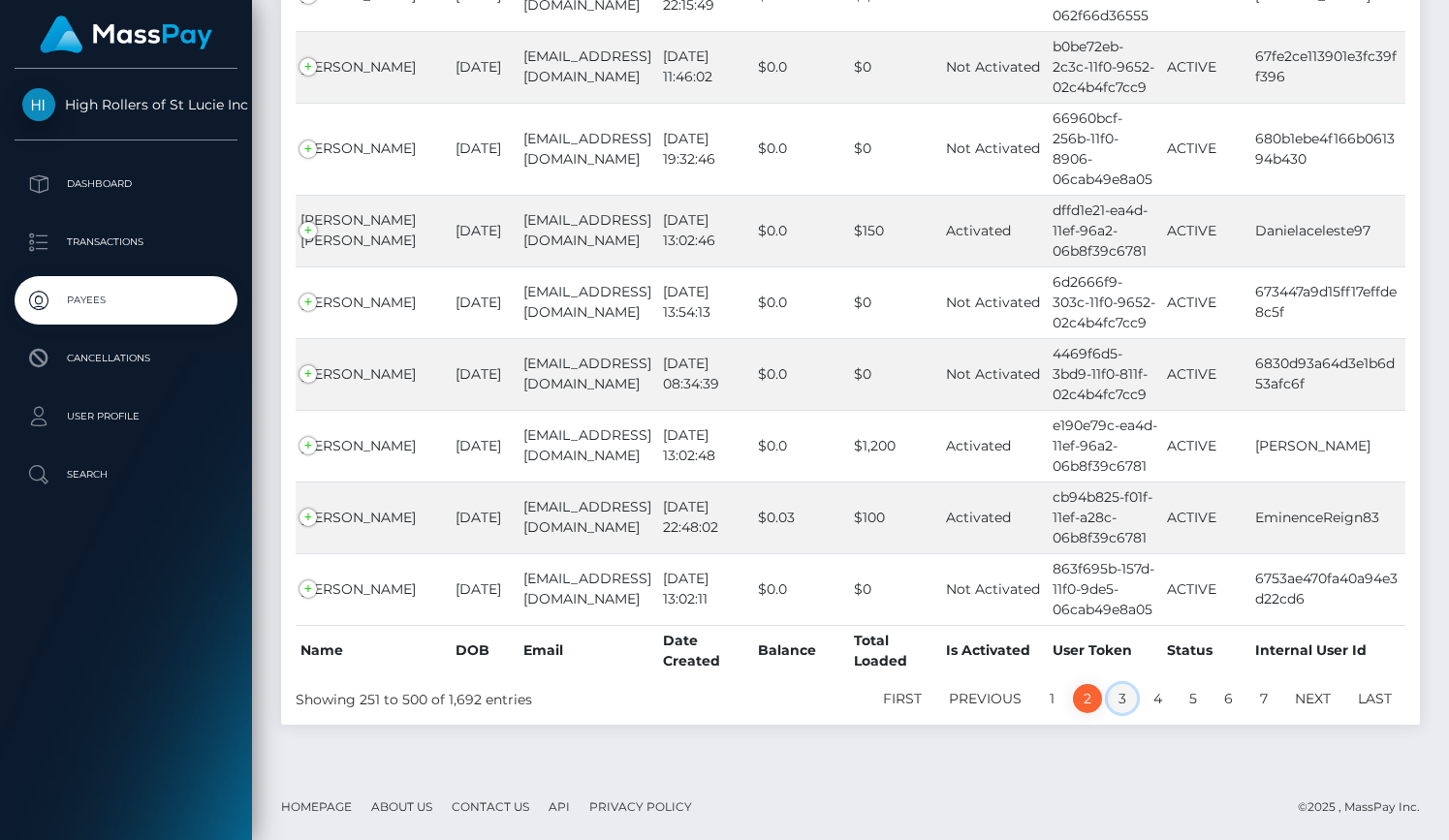
click at [1121, 693] on link "3" at bounding box center [1122, 699] width 29 height 29
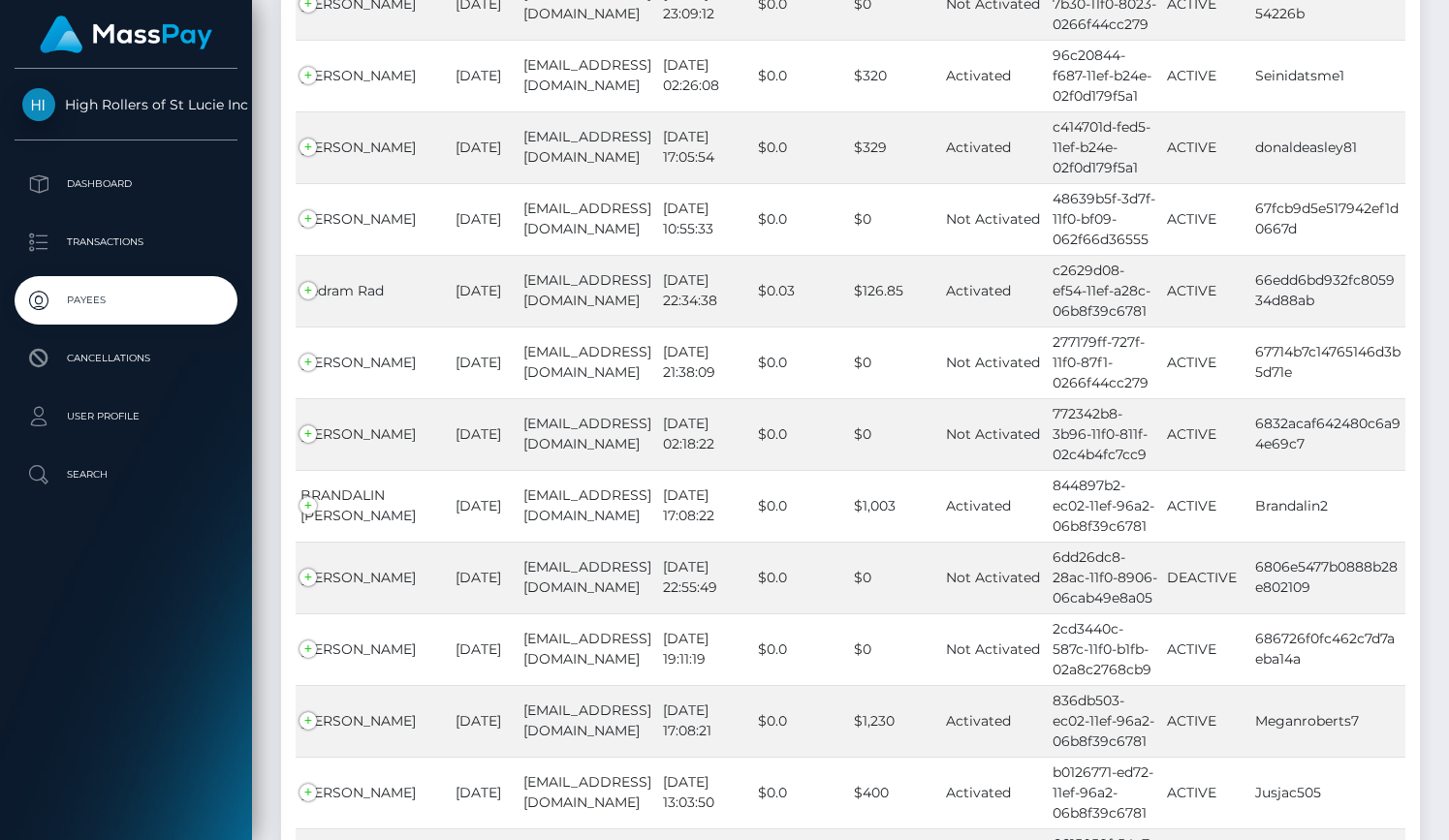
scroll to position [17648, 0]
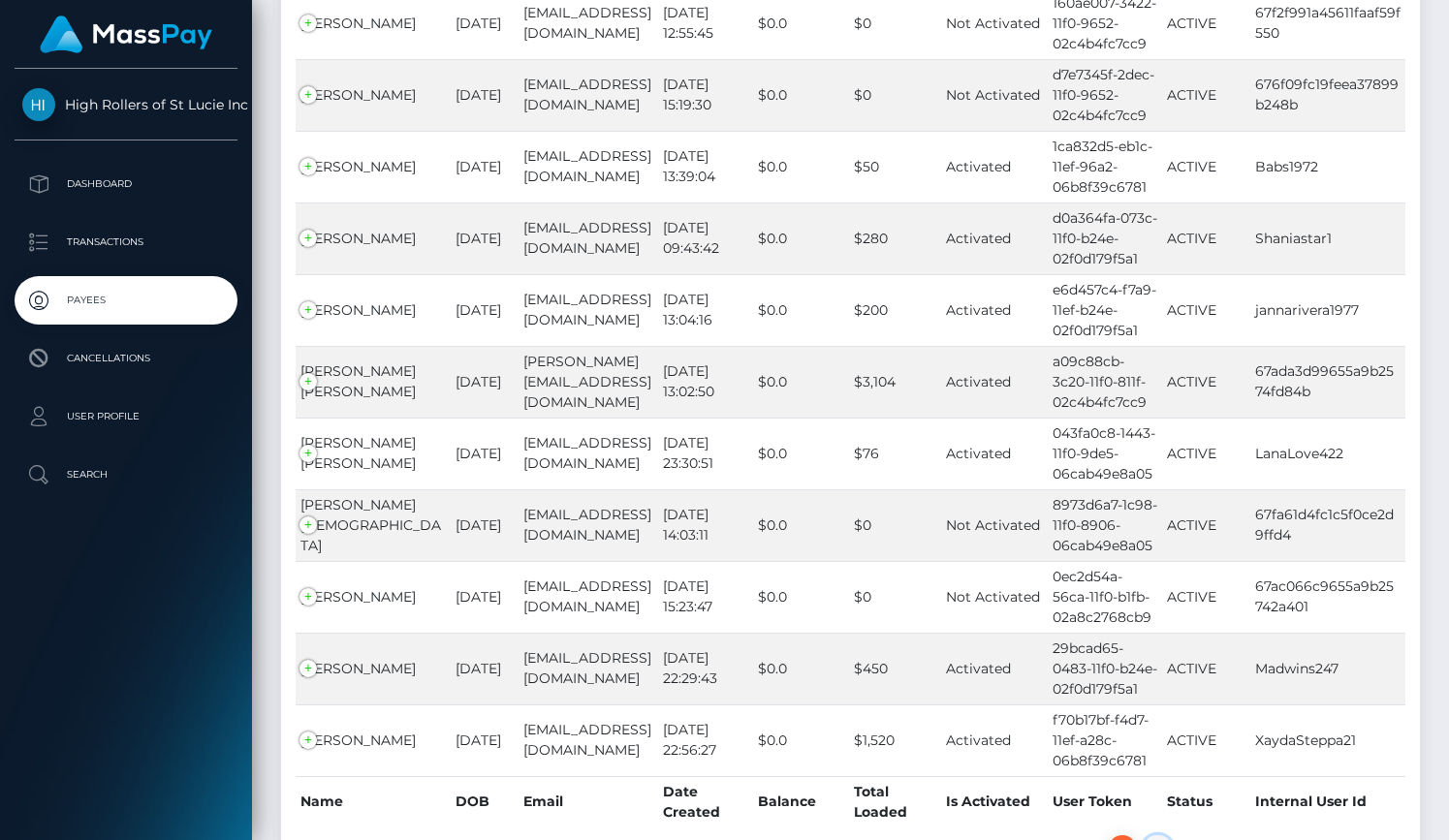
click at [1159, 835] on link "4" at bounding box center [1158, 849] width 30 height 29
click at [1158, 835] on link "4" at bounding box center [1158, 849] width 30 height 29
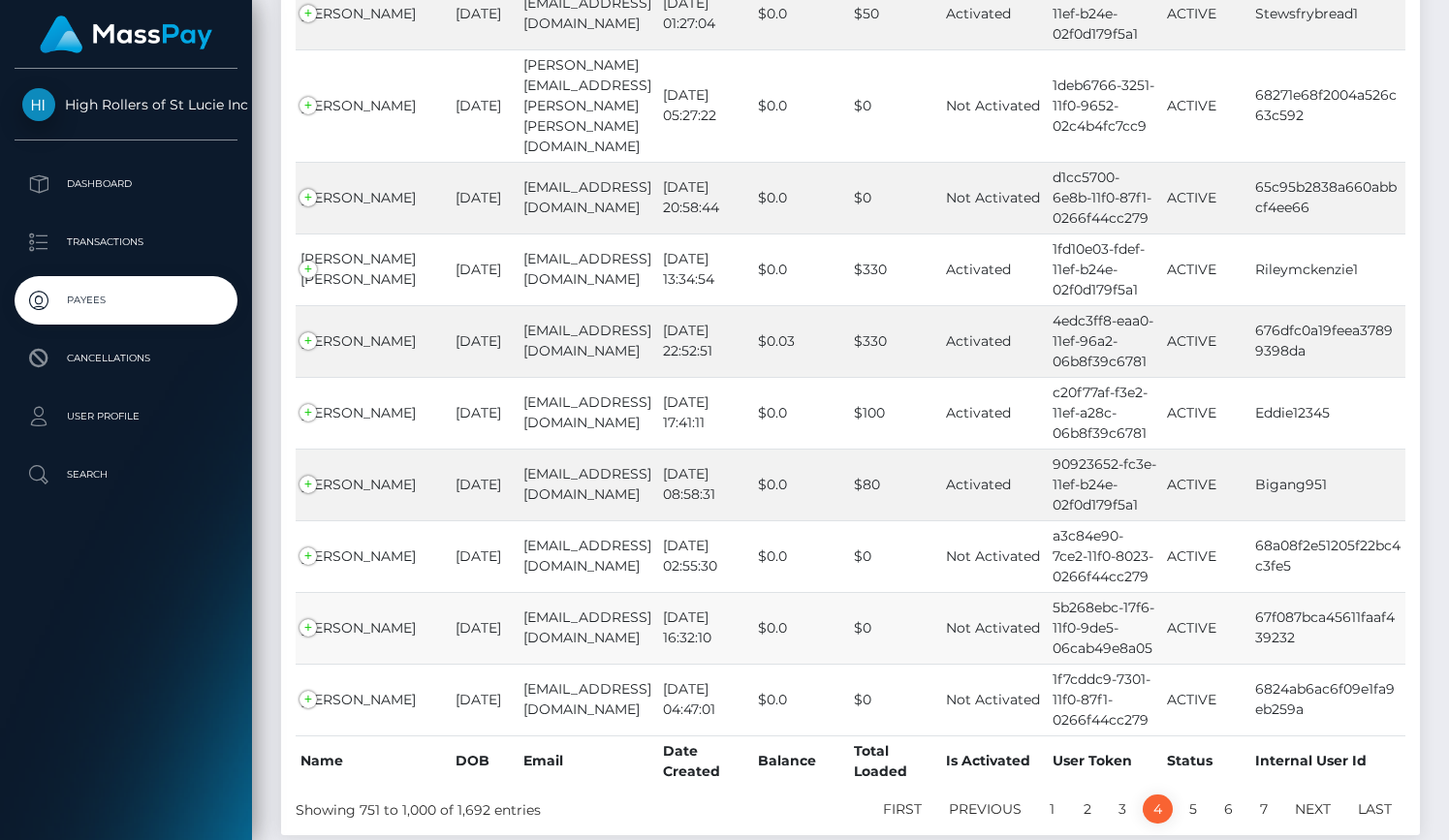
scroll to position [17627, 0]
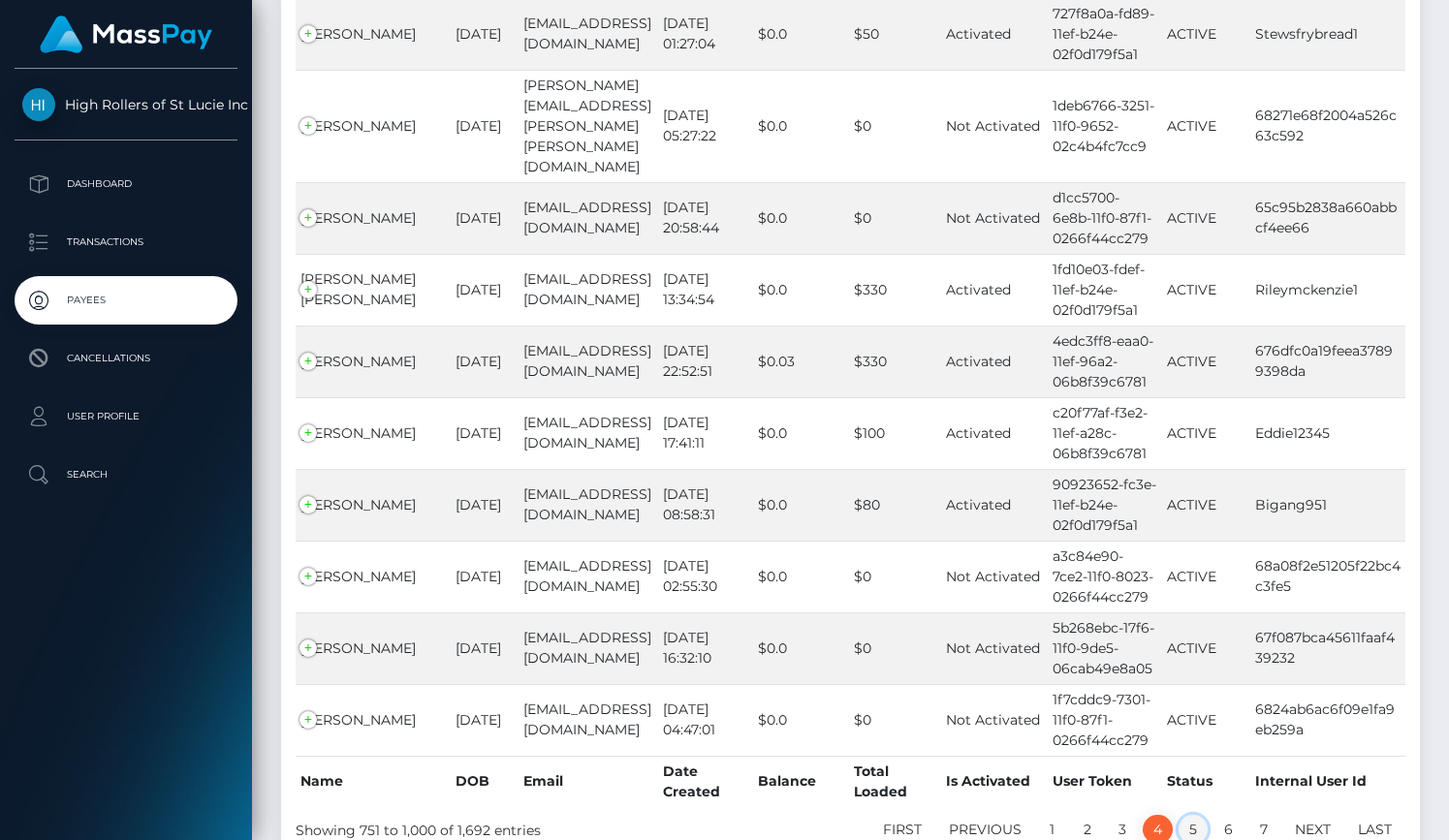
click at [1193, 815] on link "5" at bounding box center [1193, 829] width 29 height 29
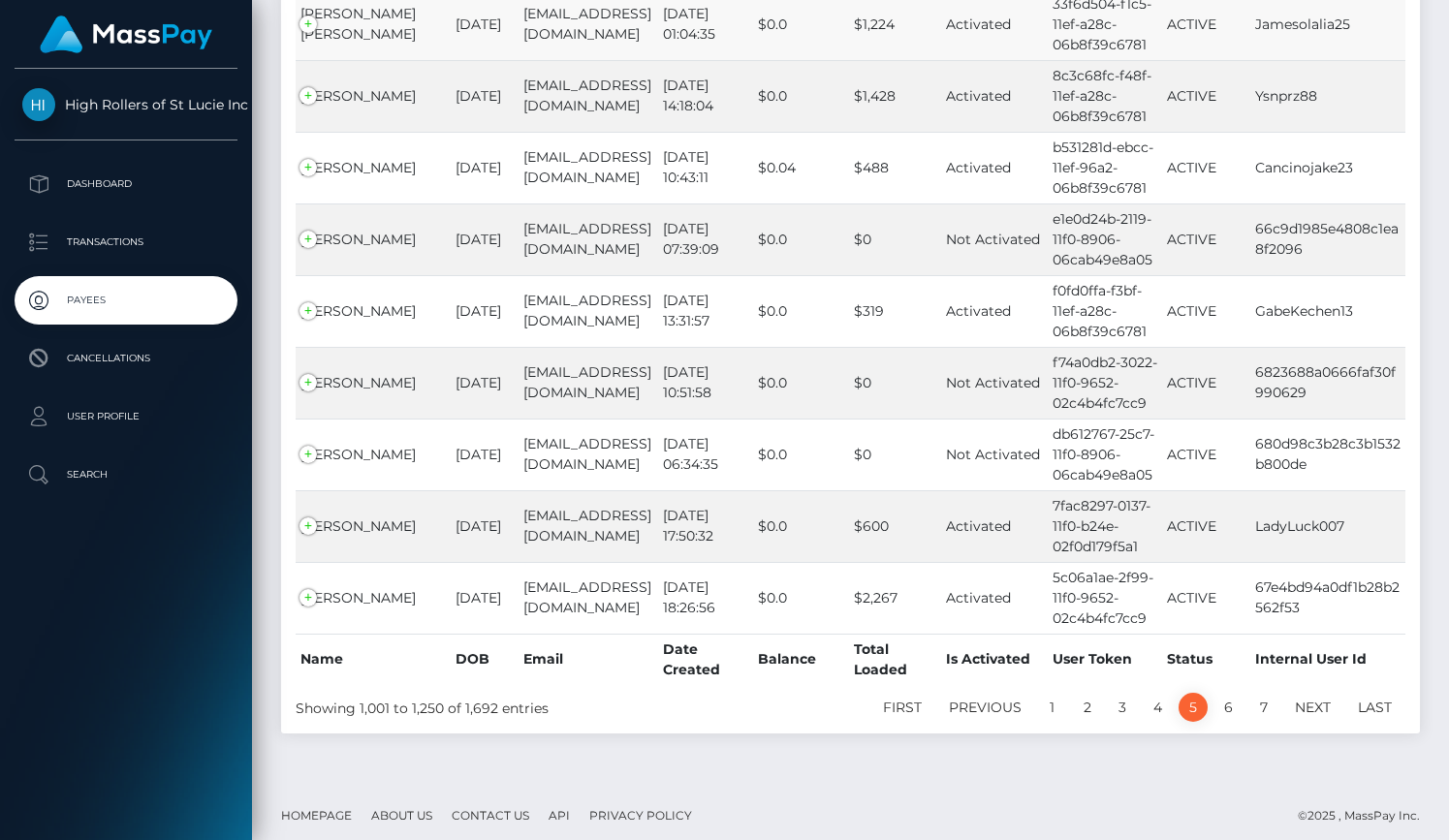
scroll to position [10769, 0]
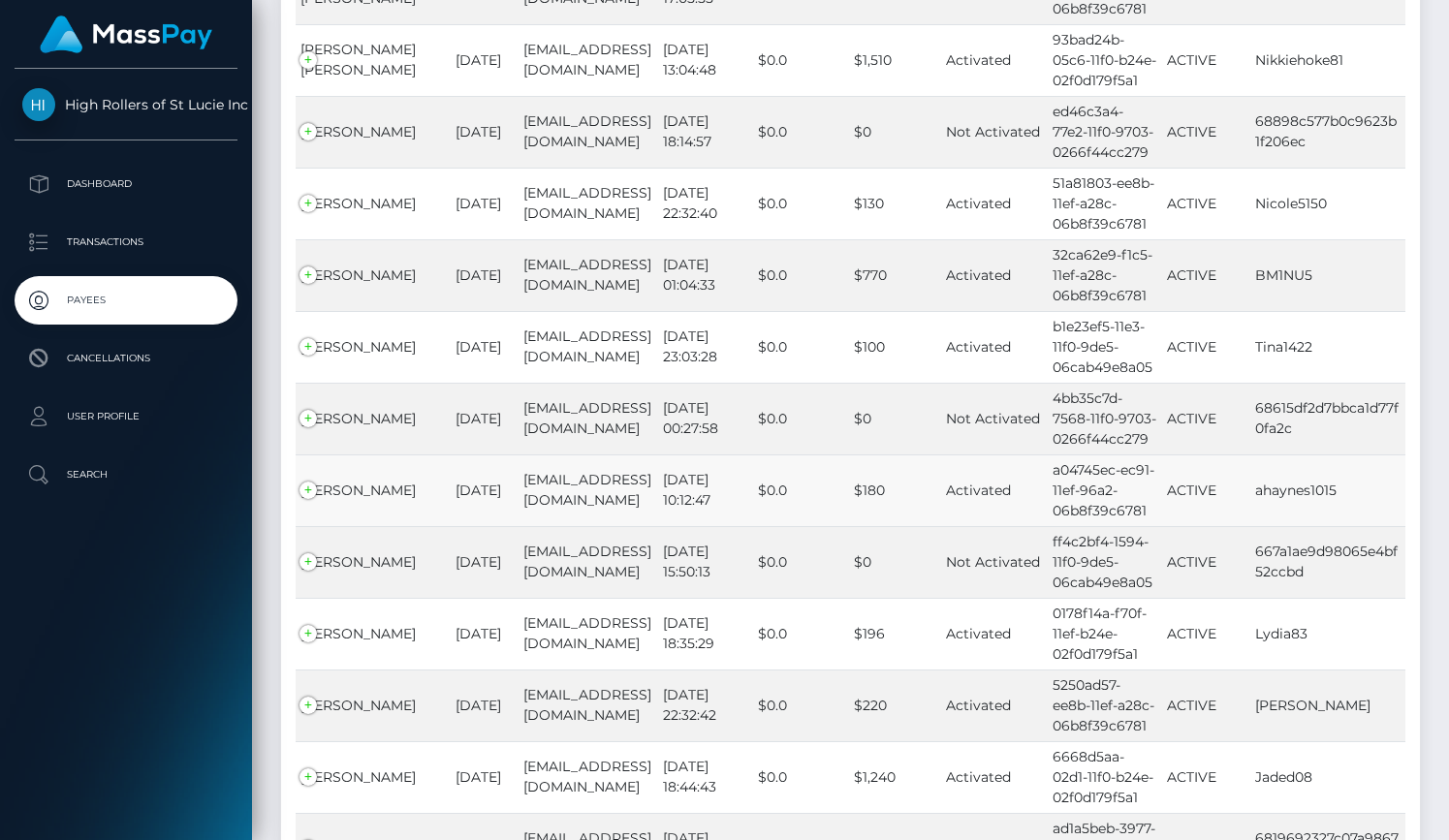
click at [1280, 454] on td "ahaynes1015" at bounding box center [1327, 490] width 155 height 72
copy td "ahaynes1015"
click at [126, 228] on p "Transactions" at bounding box center [126, 242] width 207 height 29
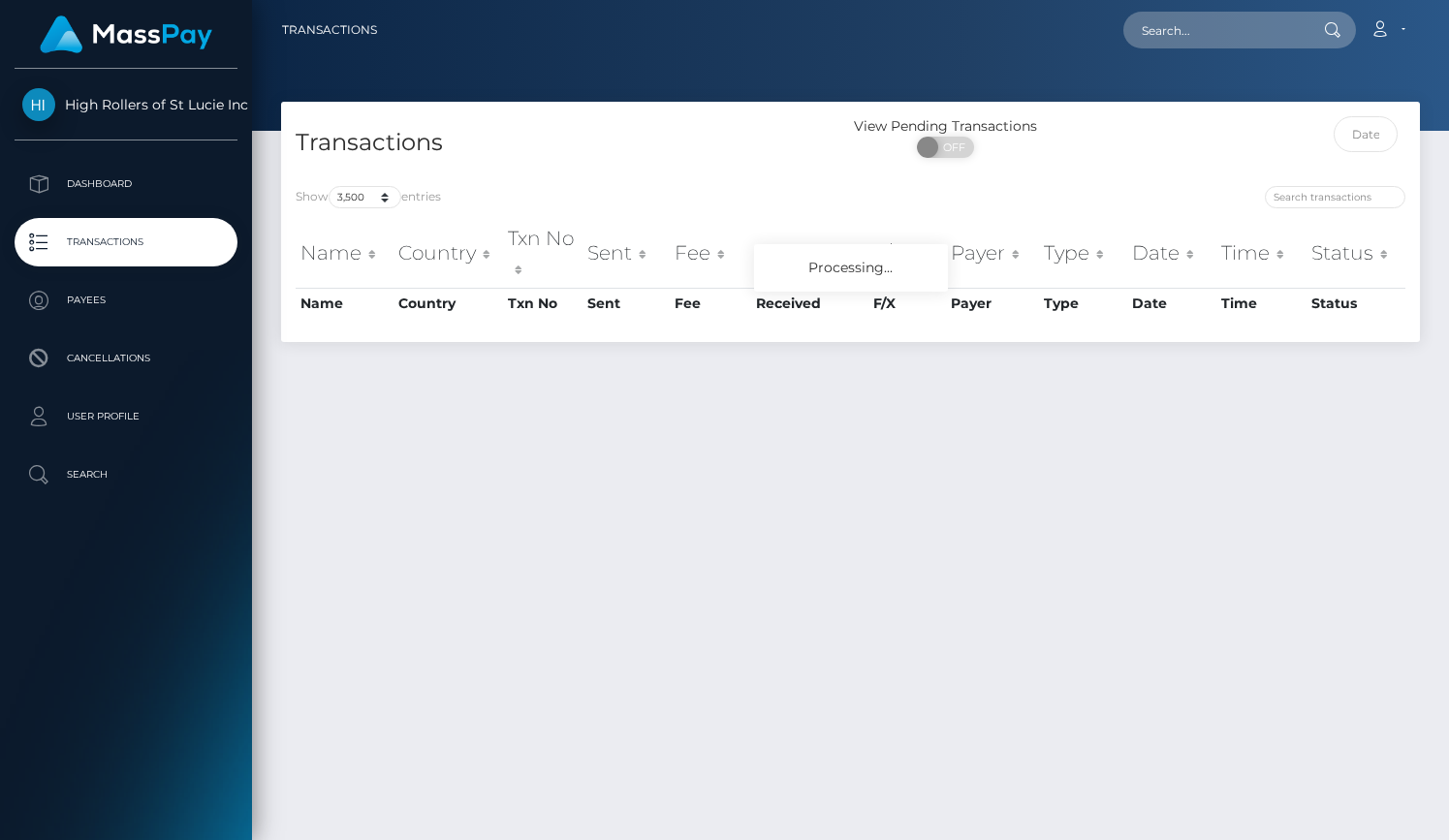
select select "3500"
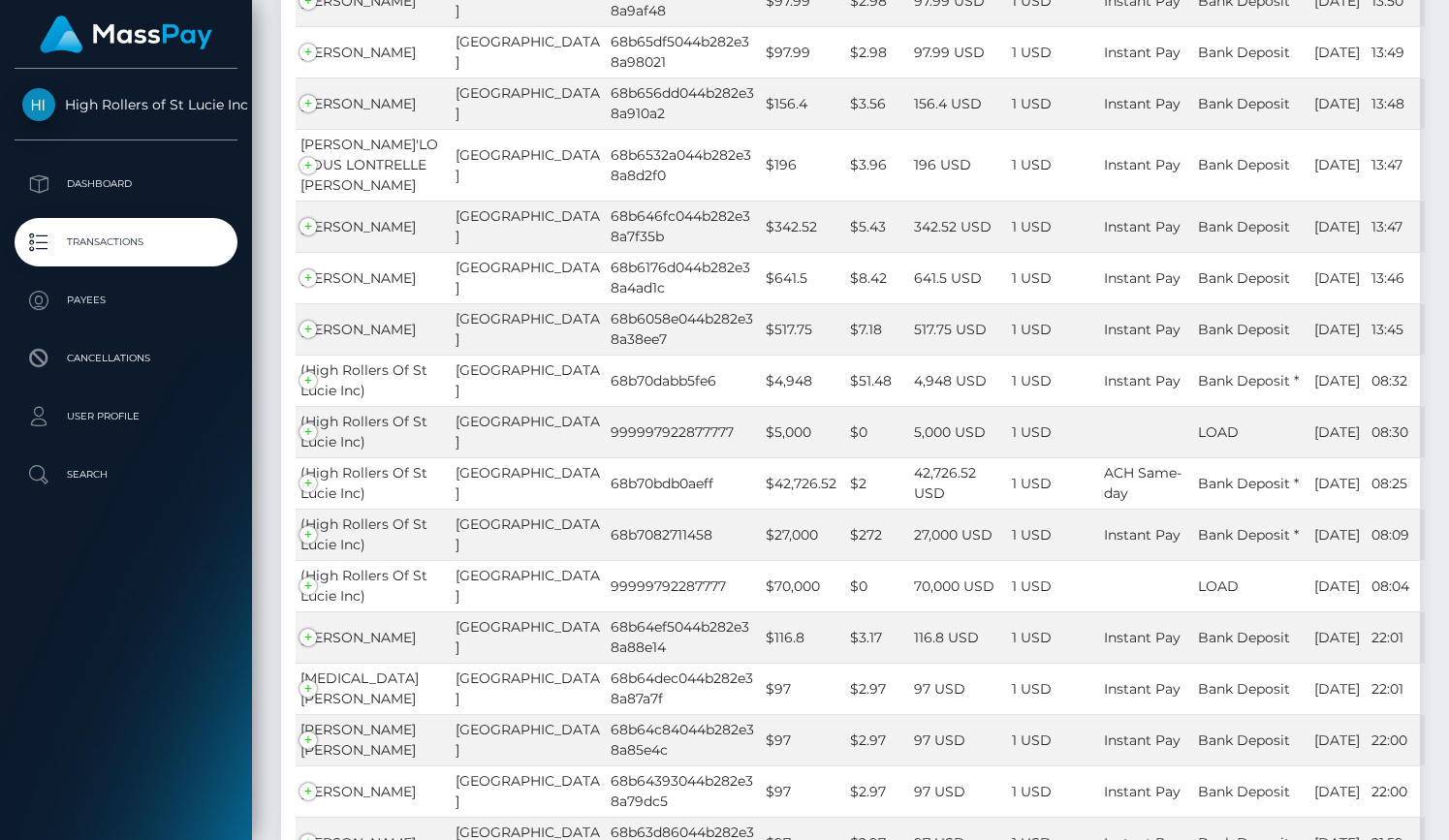
scroll to position [1005, 0]
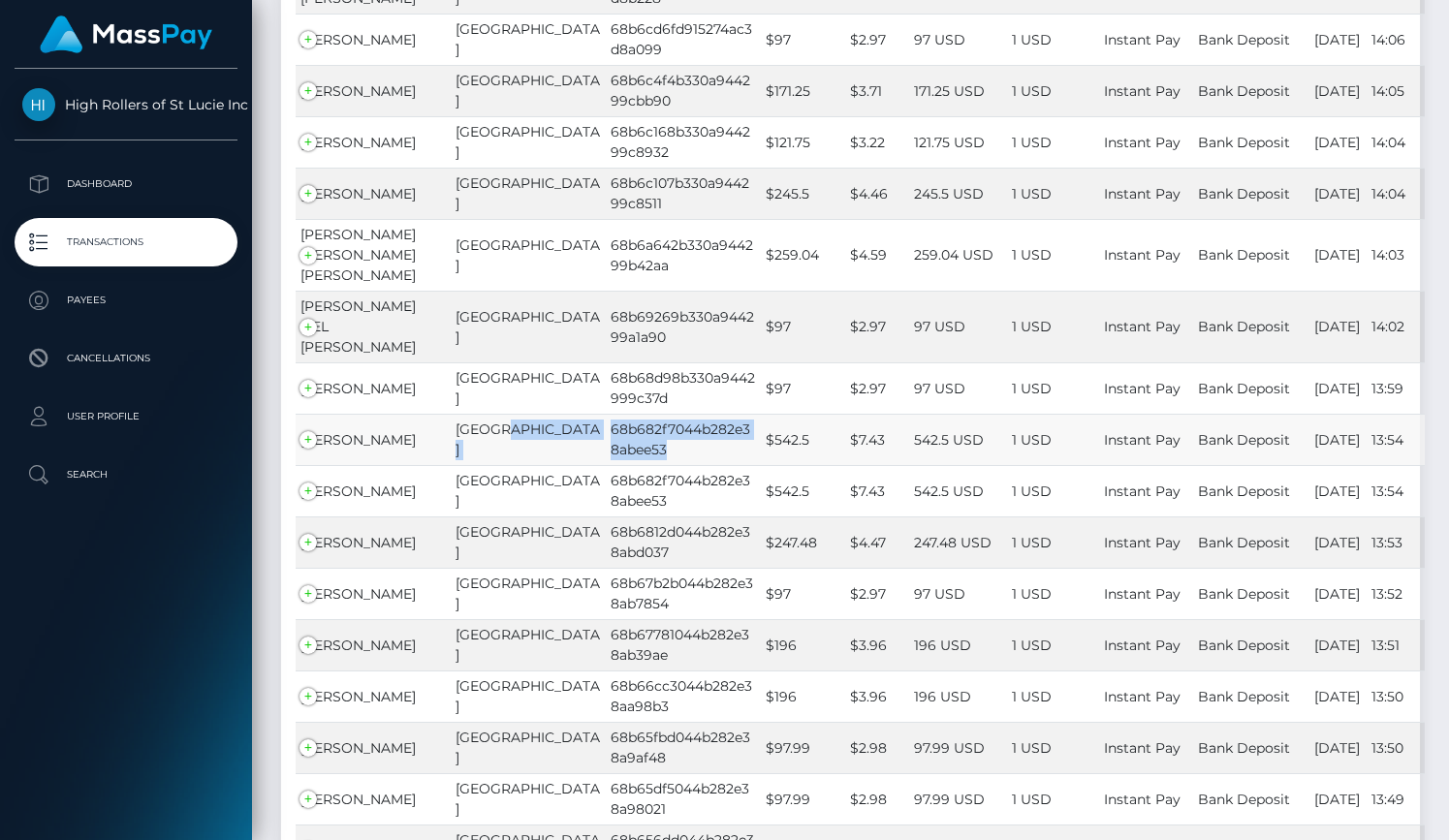
drag, startPoint x: 601, startPoint y: 426, endPoint x: 520, endPoint y: 406, distance: 83.4
click at [518, 414] on tr "AMY HAYNES United States 68b682f7044b282e38abee53 $542.5 $7.43 542.5 USD 1 USD …" at bounding box center [860, 439] width 1129 height 52
click at [606, 414] on td "68b682f7044b282e38abee53" at bounding box center [684, 439] width 155 height 52
drag, startPoint x: 534, startPoint y: 406, endPoint x: 612, endPoint y: 436, distance: 83.6
click at [612, 436] on td "68b682f7044b282e38abee53" at bounding box center [684, 439] width 155 height 52
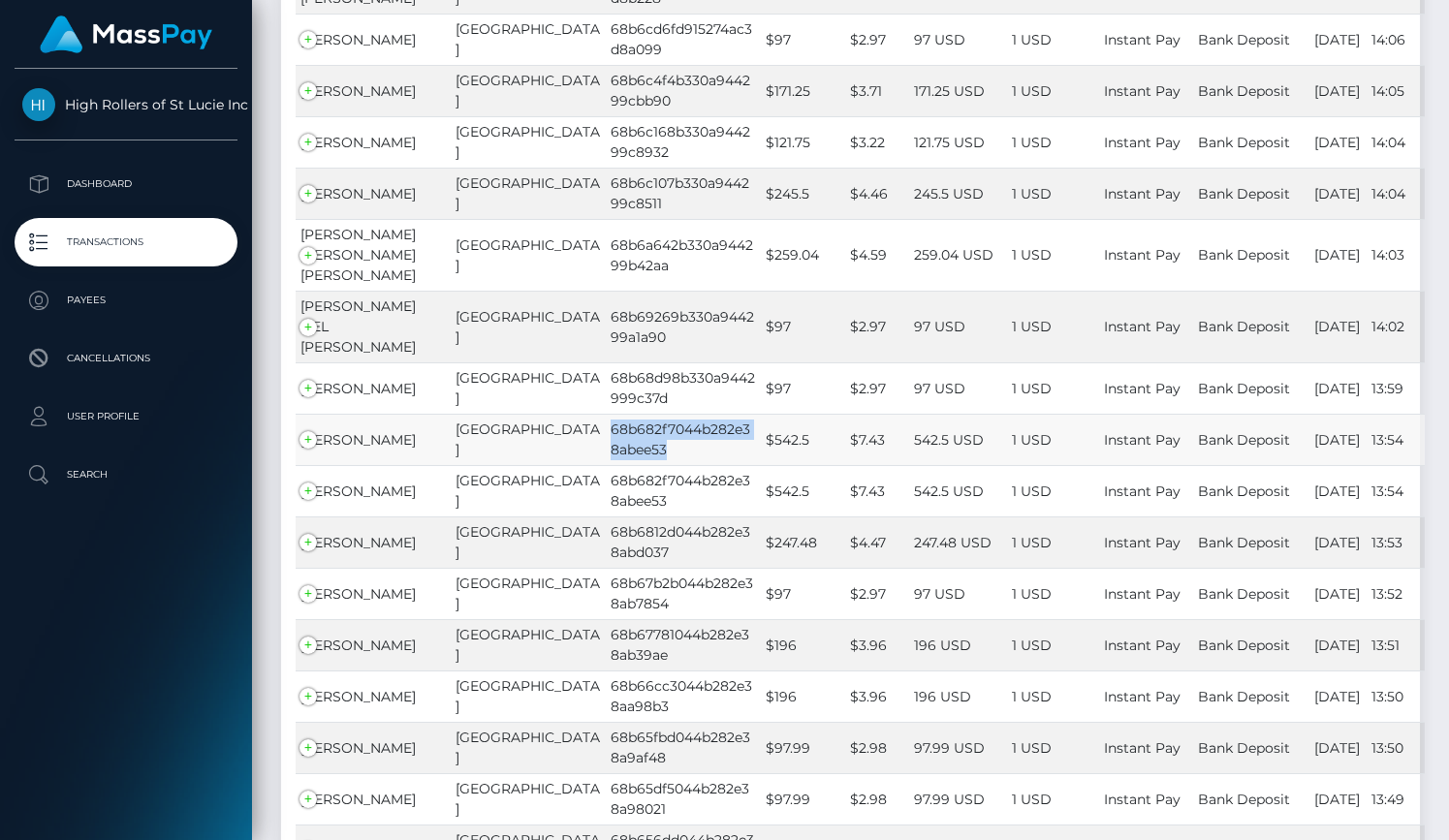
copy td "68b682f7044b282e38abee53"
